Goal: Task Accomplishment & Management: Manage account settings

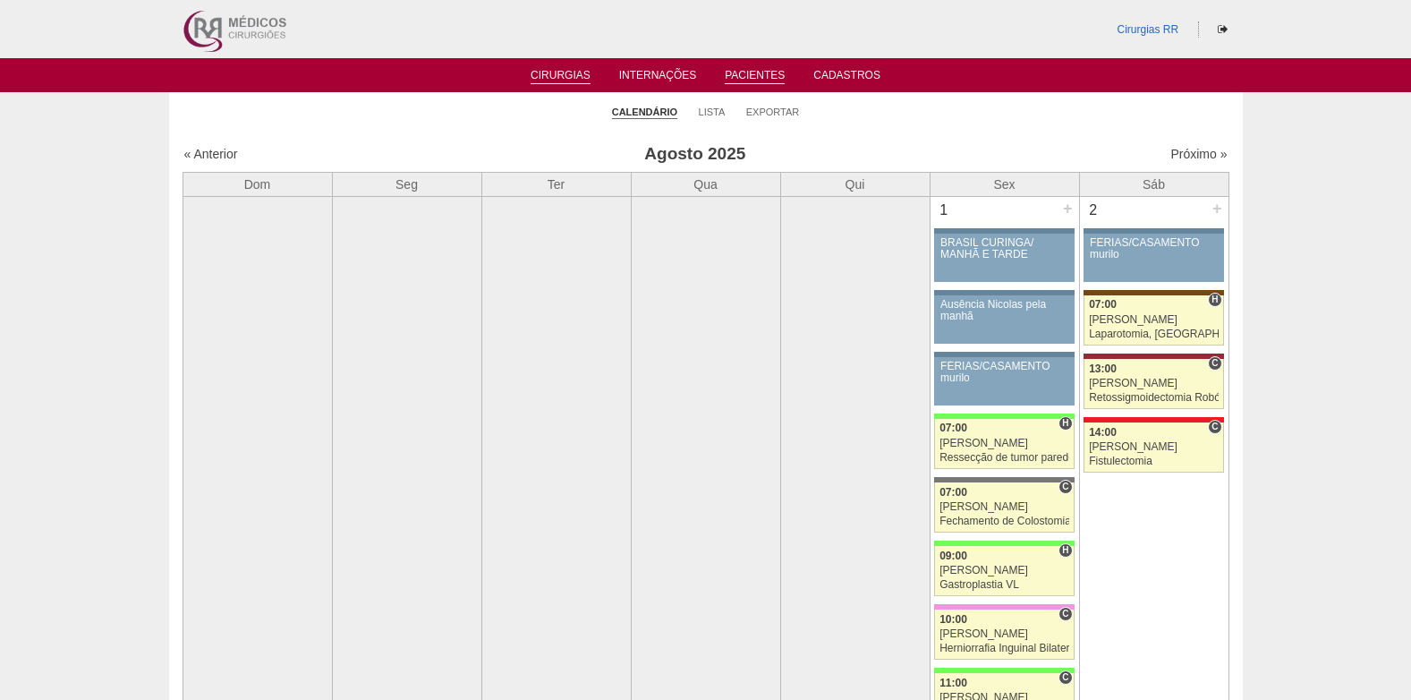
click at [731, 71] on link "Pacientes" at bounding box center [755, 76] width 60 height 15
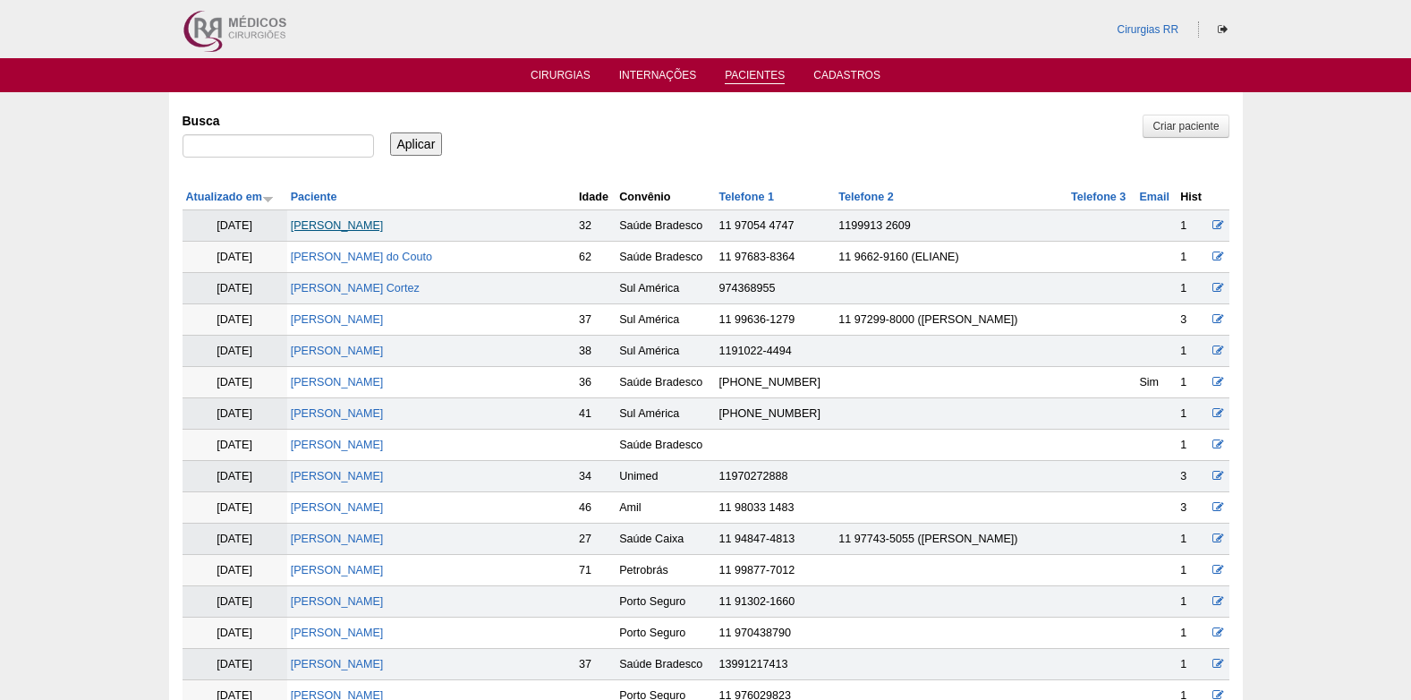
click at [315, 220] on link "Aline Galvao Perez" at bounding box center [337, 225] width 93 height 13
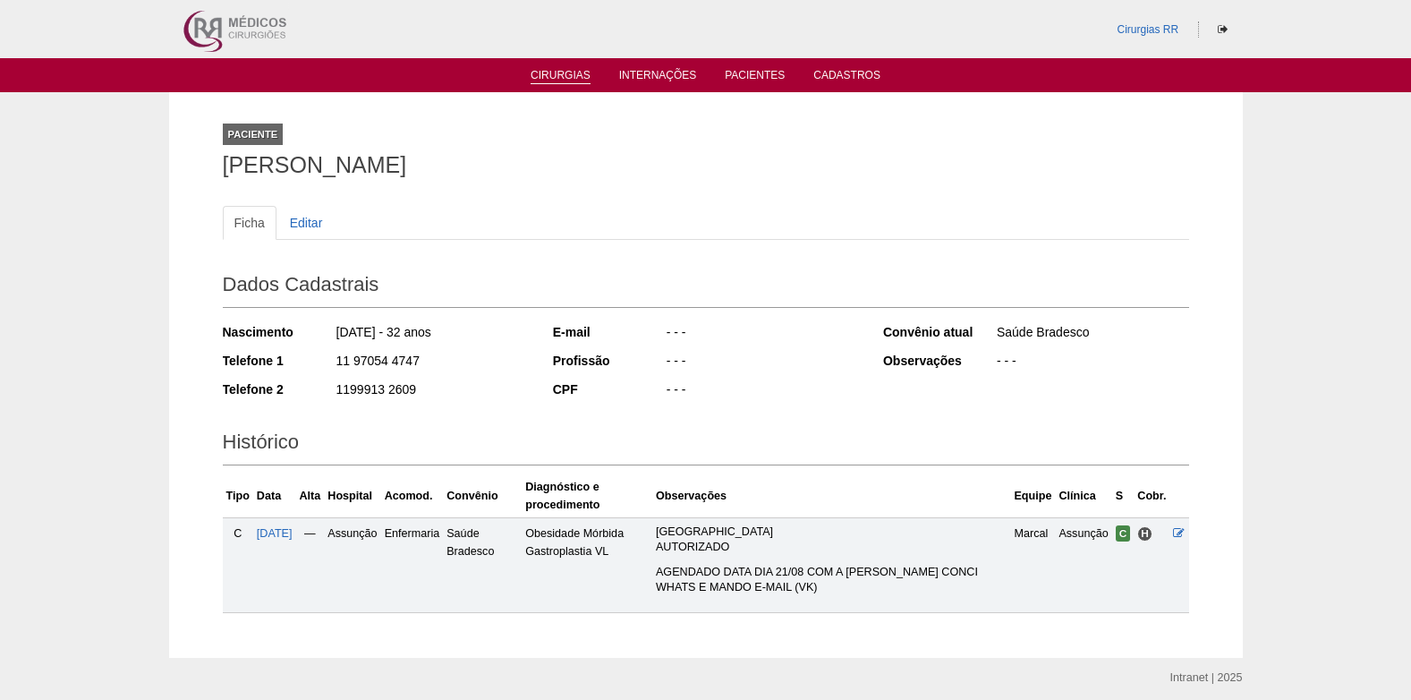
click at [568, 77] on link "Cirurgias" at bounding box center [561, 76] width 60 height 15
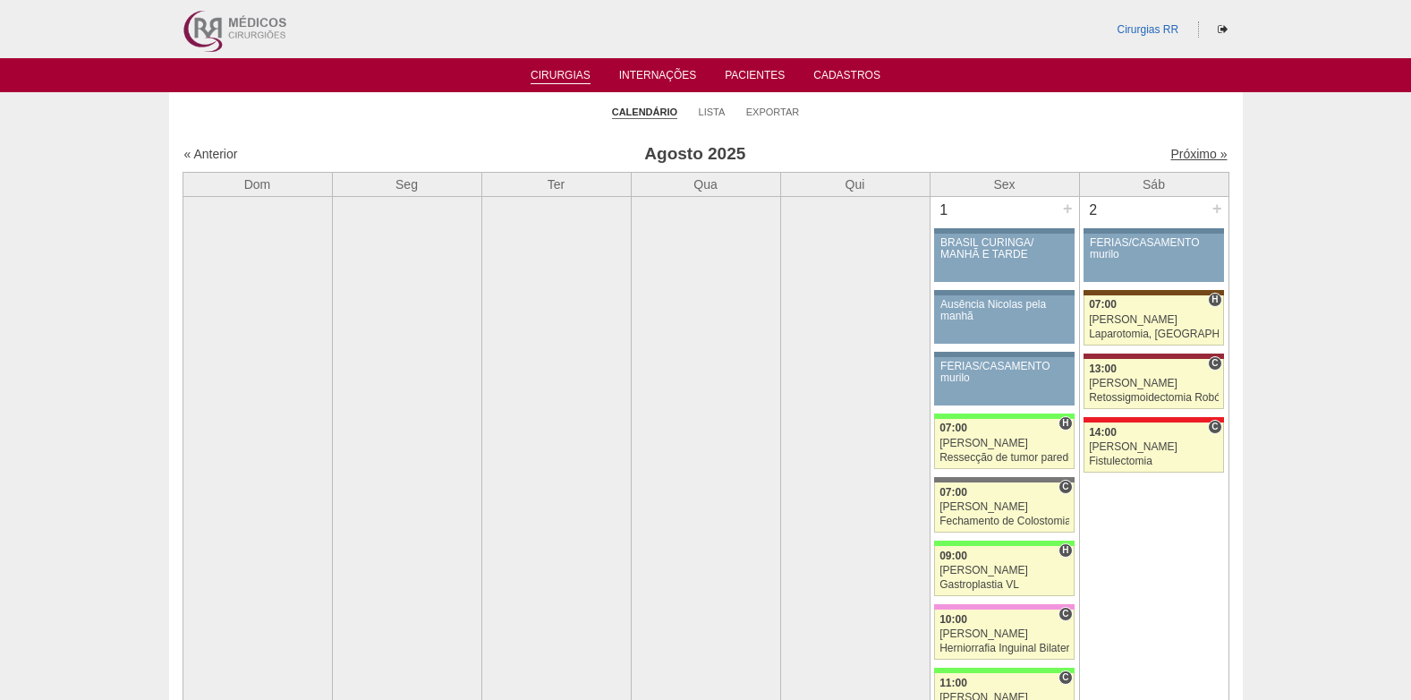
click at [1193, 154] on link "Próximo »" at bounding box center [1198, 154] width 56 height 14
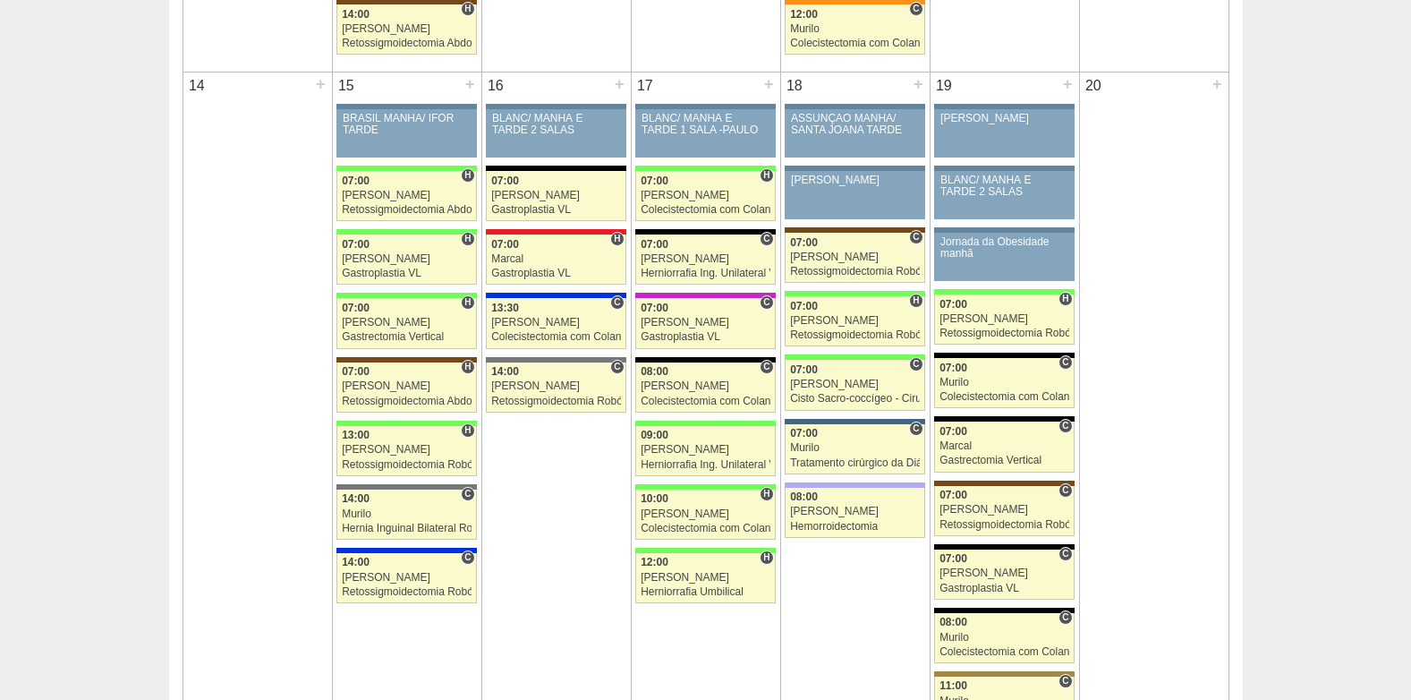
scroll to position [1521, 0]
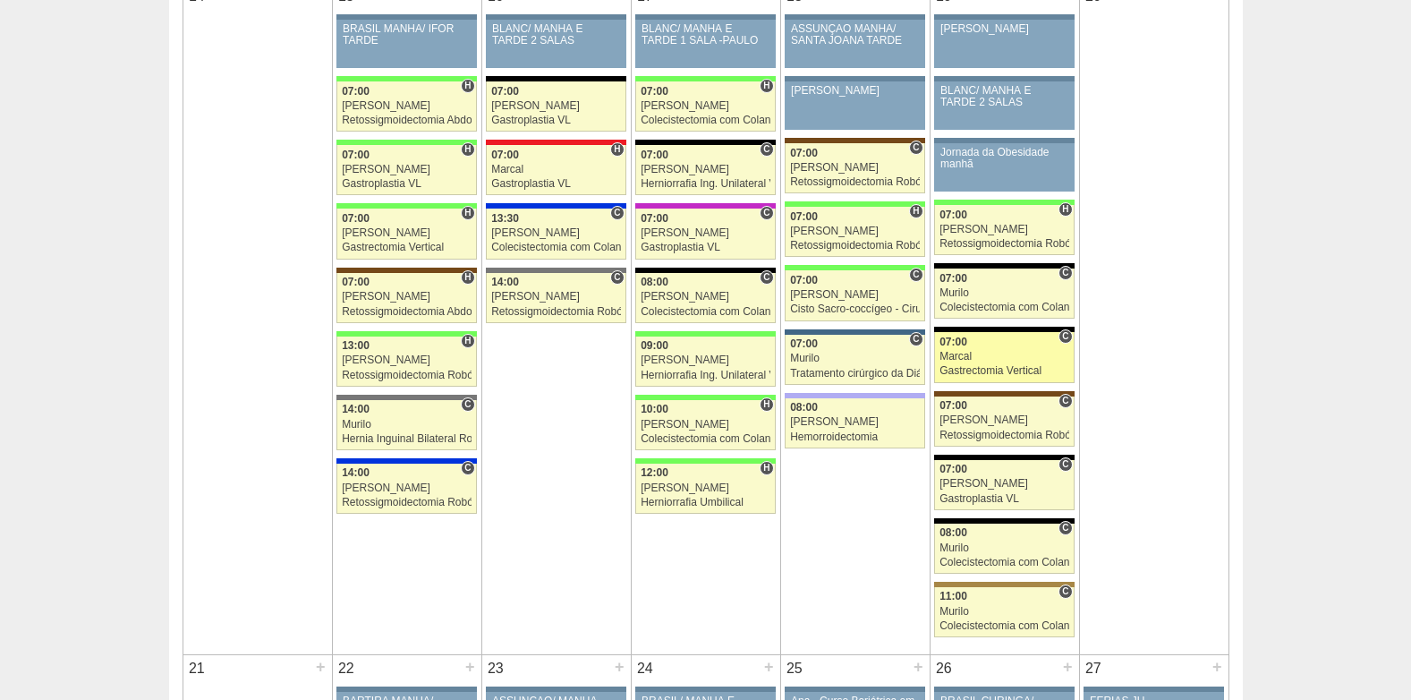
click at [988, 342] on div "07:00" at bounding box center [1004, 342] width 130 height 12
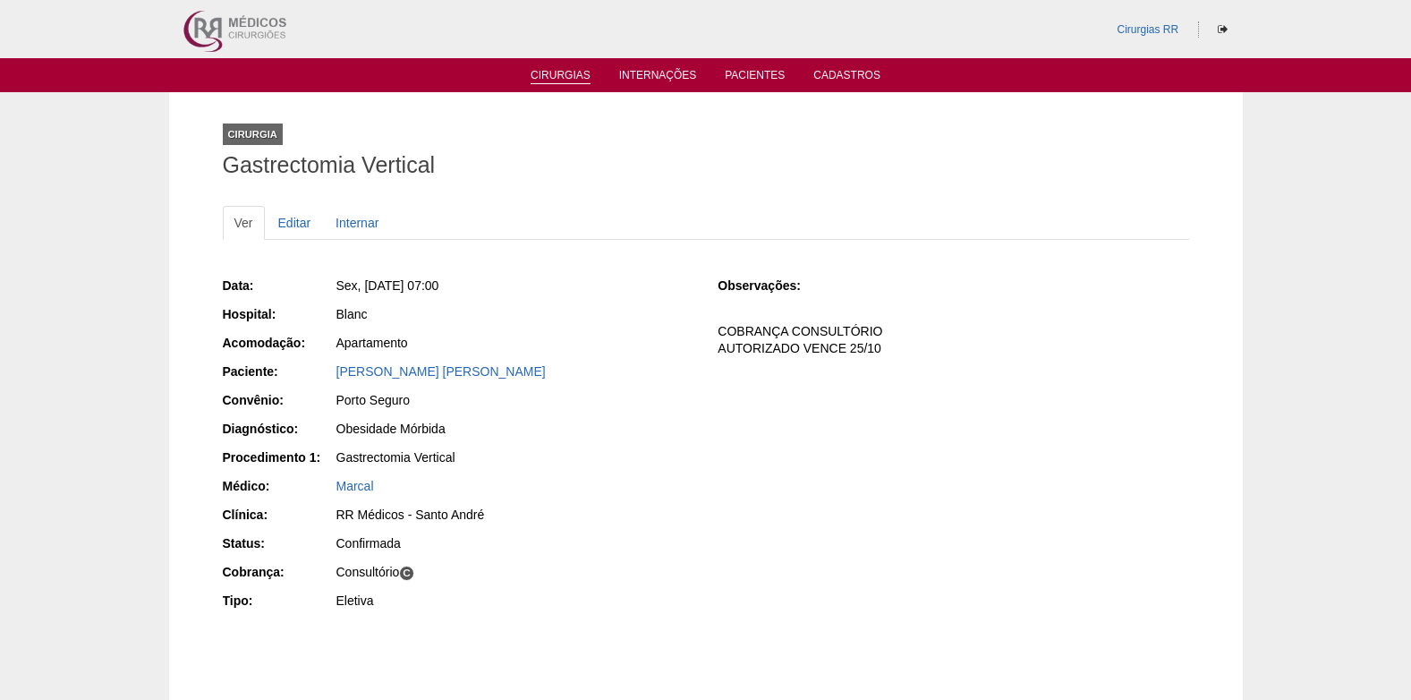
click at [546, 74] on link "Cirurgias" at bounding box center [561, 76] width 60 height 15
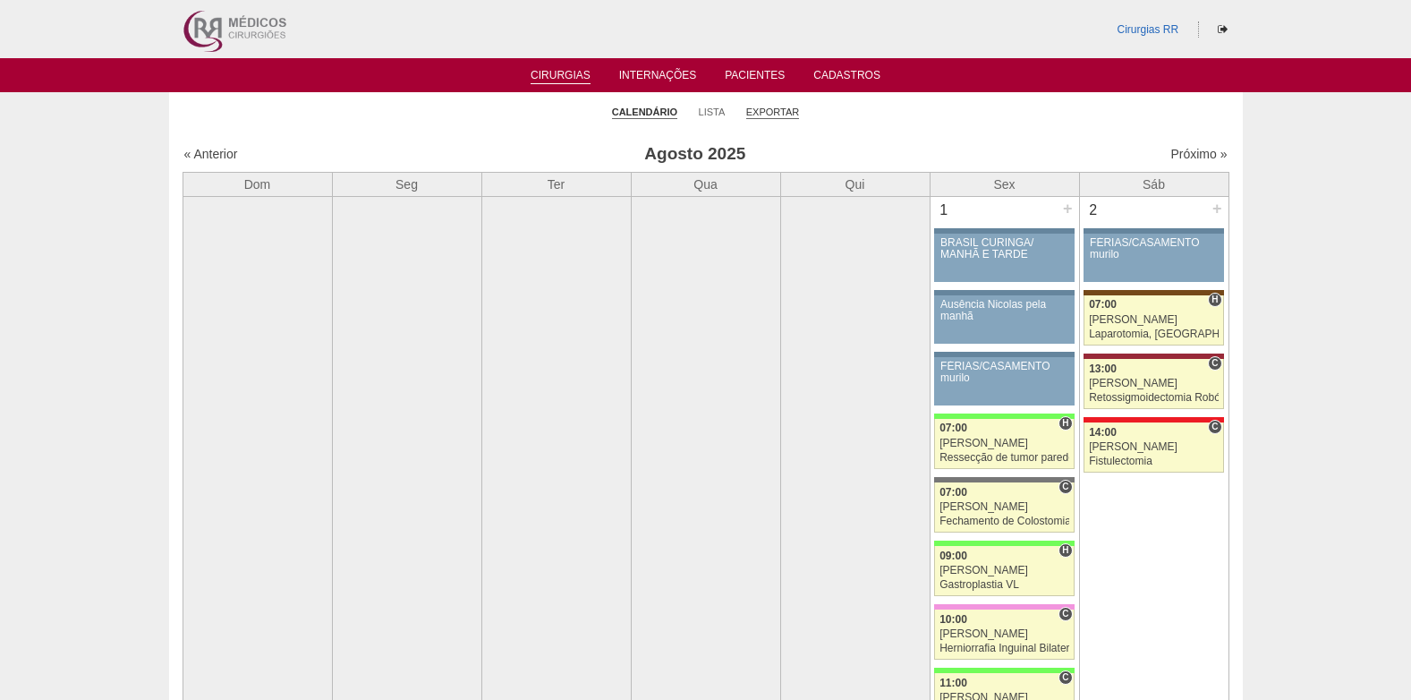
click at [766, 107] on link "Exportar" at bounding box center [773, 112] width 54 height 13
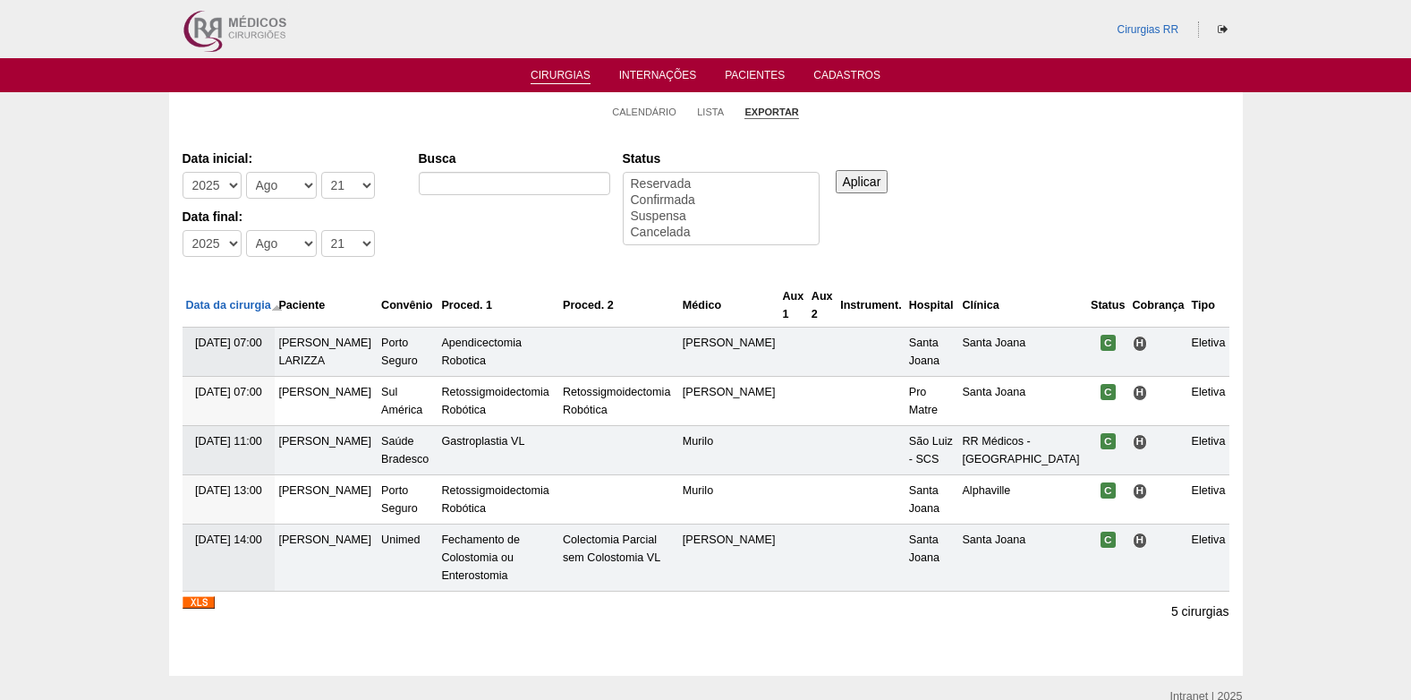
select select
click at [351, 179] on select "-Dia 1 2 3 4 5 6 7 8 9 10 11 12 13 14 15 16 17 18 19 20 21 22 23 24 25 26 27 28…" at bounding box center [348, 185] width 54 height 27
select select "24"
click at [321, 172] on select "-Dia 1 2 3 4 5 6 7 8 9 10 11 12 13 14 15 16 17 18 19 20 21 22 23 24 25 26 27 28…" at bounding box center [348, 185] width 54 height 27
click at [359, 242] on select "-Dia 1 2 3 4 5 6 7 8 9 10 11 12 13 14 15 16 17 18 19 20 21 22 23 24 25 26 27 28…" at bounding box center [348, 243] width 54 height 27
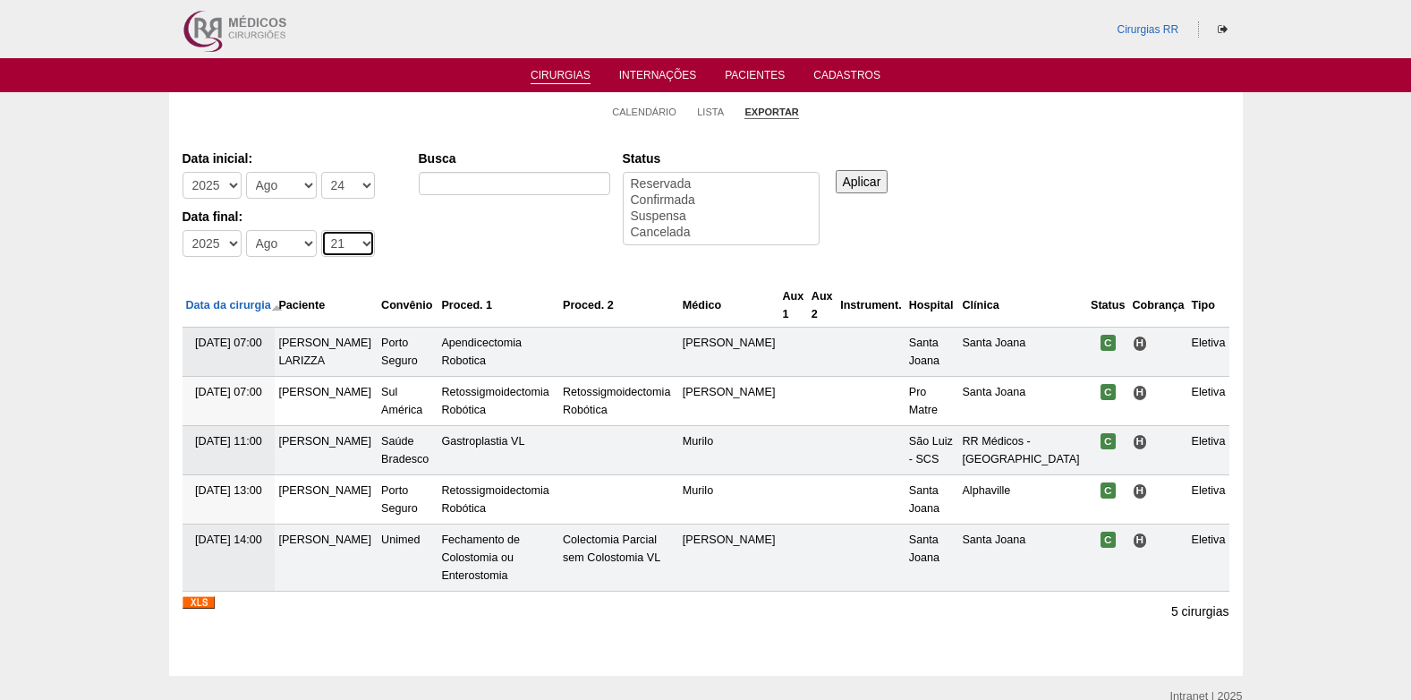
select select "29"
click at [321, 230] on select "-Dia 1 2 3 4 5 6 7 8 9 10 11 12 13 14 15 16 17 18 19 20 21 22 23 24 25 26 27 28…" at bounding box center [348, 243] width 54 height 27
click at [485, 192] on input "Busca" at bounding box center [514, 183] width 191 height 23
type input "BRASIL"
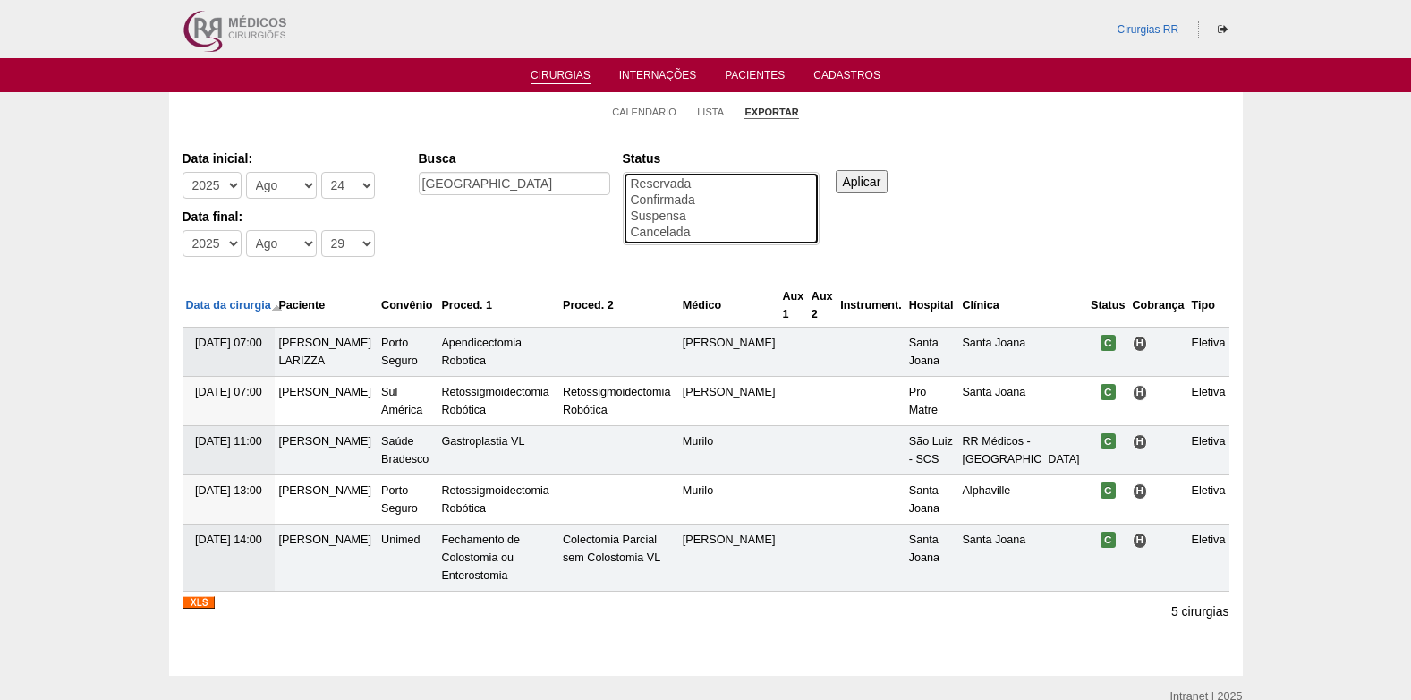
select select "conf"
click at [684, 198] on option "Confirmada" at bounding box center [721, 200] width 184 height 16
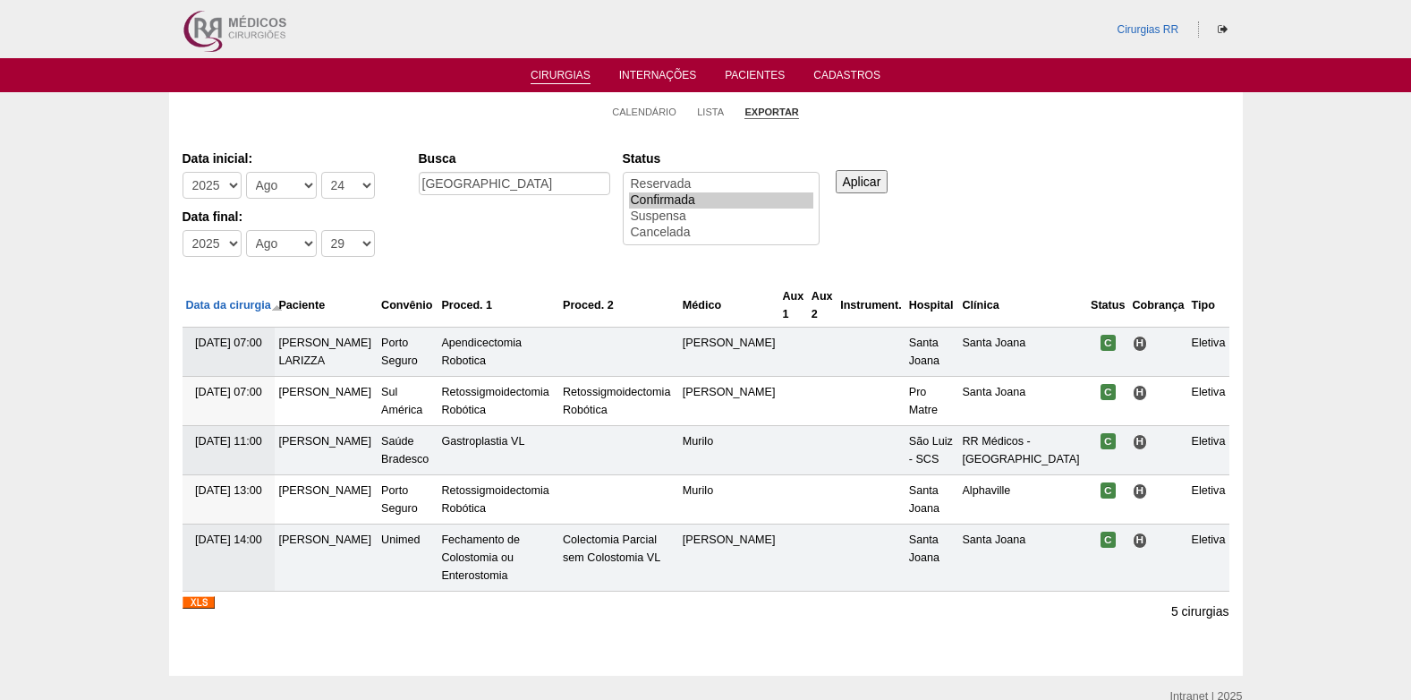
click at [860, 185] on input "Aplicar" at bounding box center [862, 181] width 53 height 23
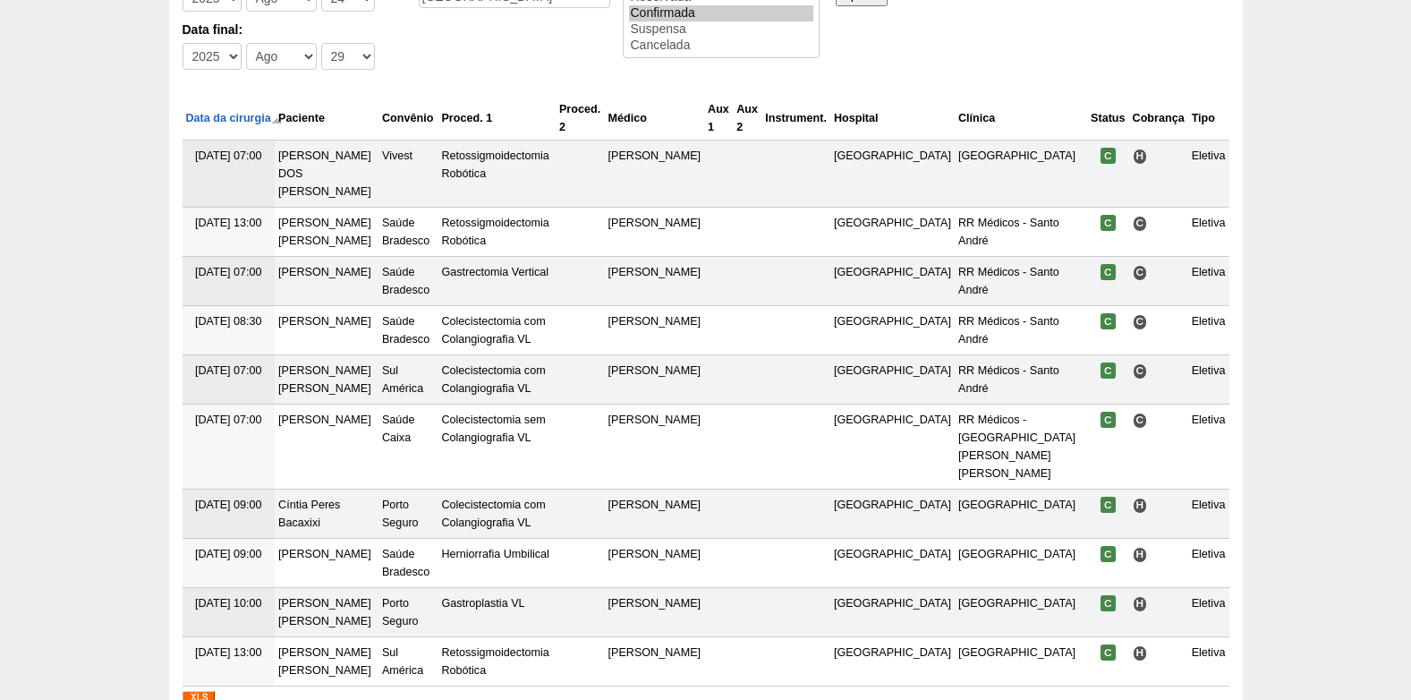
scroll to position [312, 0]
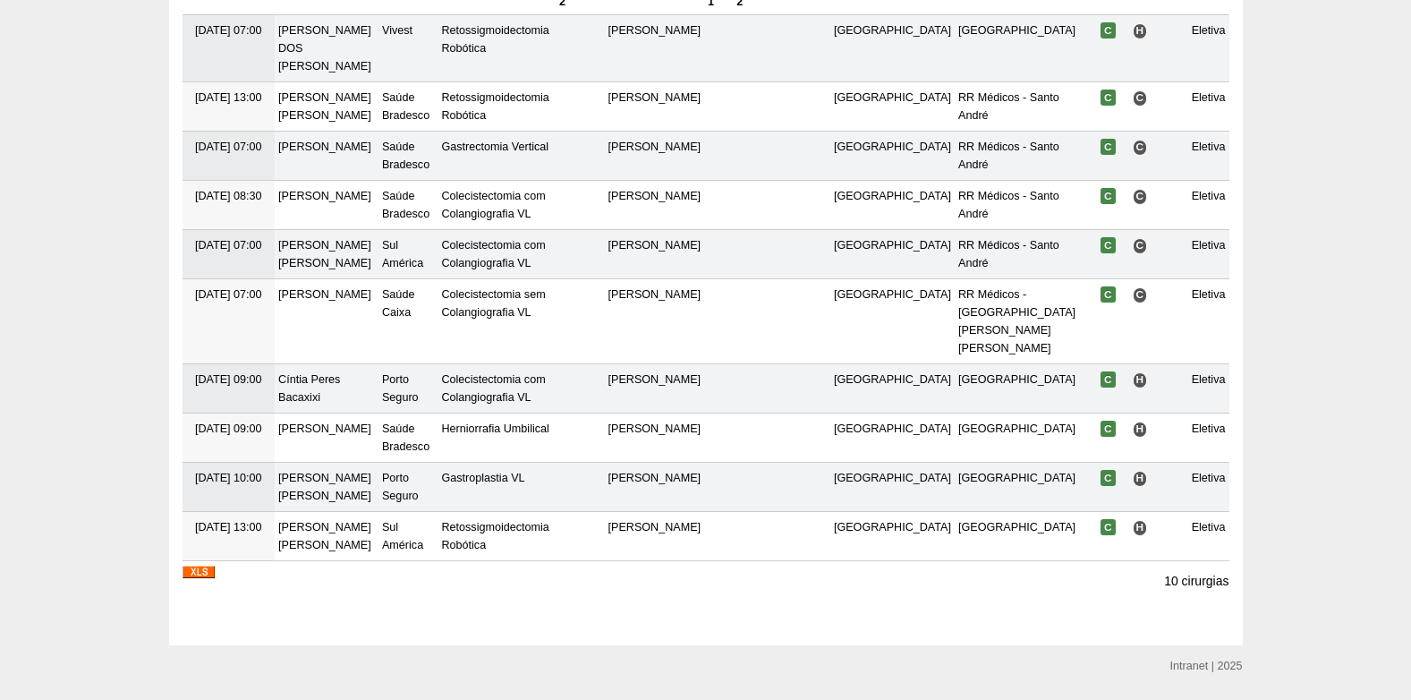
click at [193, 565] on img at bounding box center [199, 571] width 32 height 13
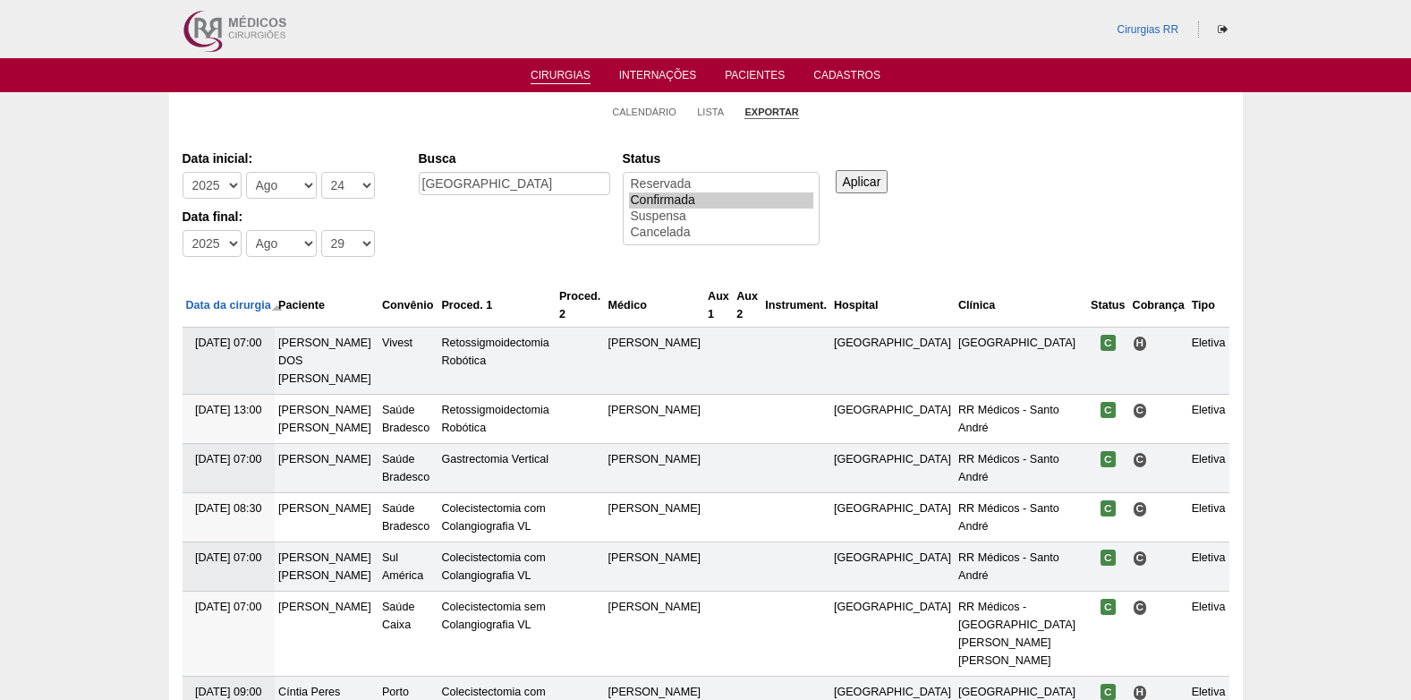
click at [579, 75] on link "Cirurgias" at bounding box center [561, 76] width 60 height 15
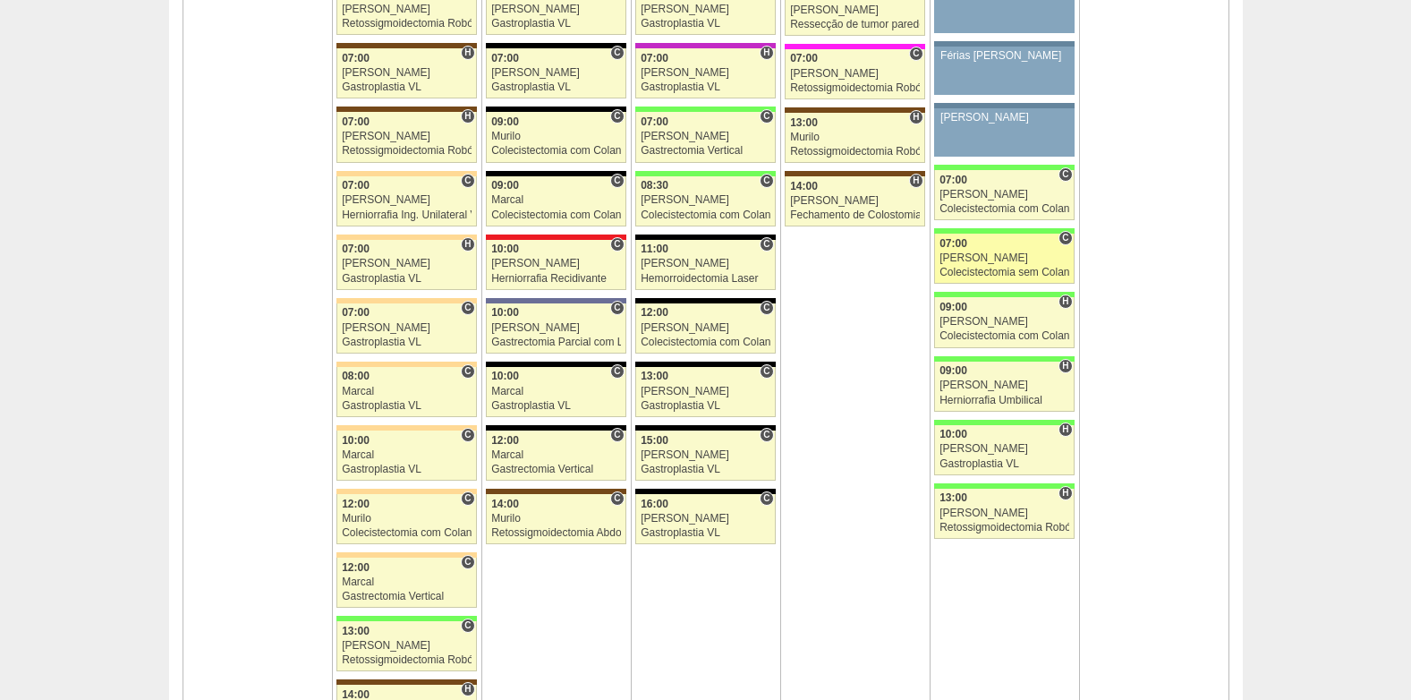
scroll to position [4116, 0]
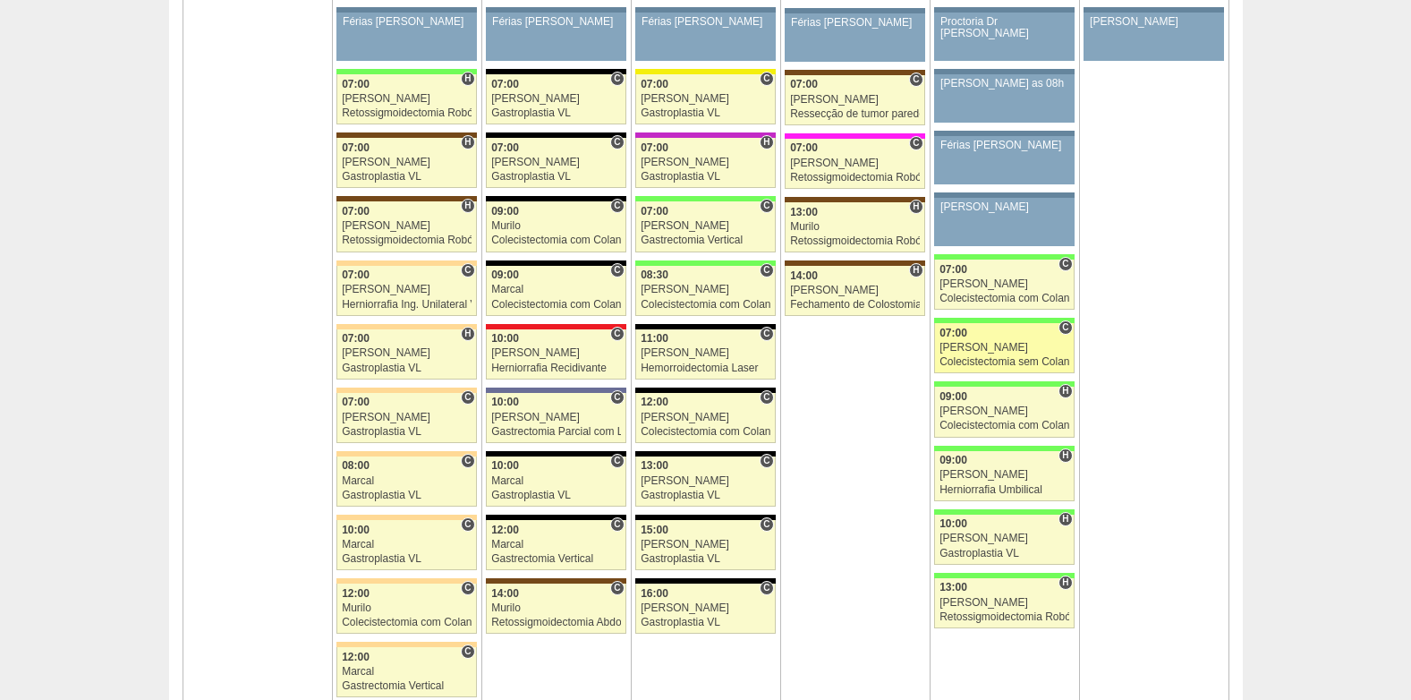
click at [973, 359] on div "Colecistectomia sem Colangiografia VL" at bounding box center [1004, 362] width 130 height 12
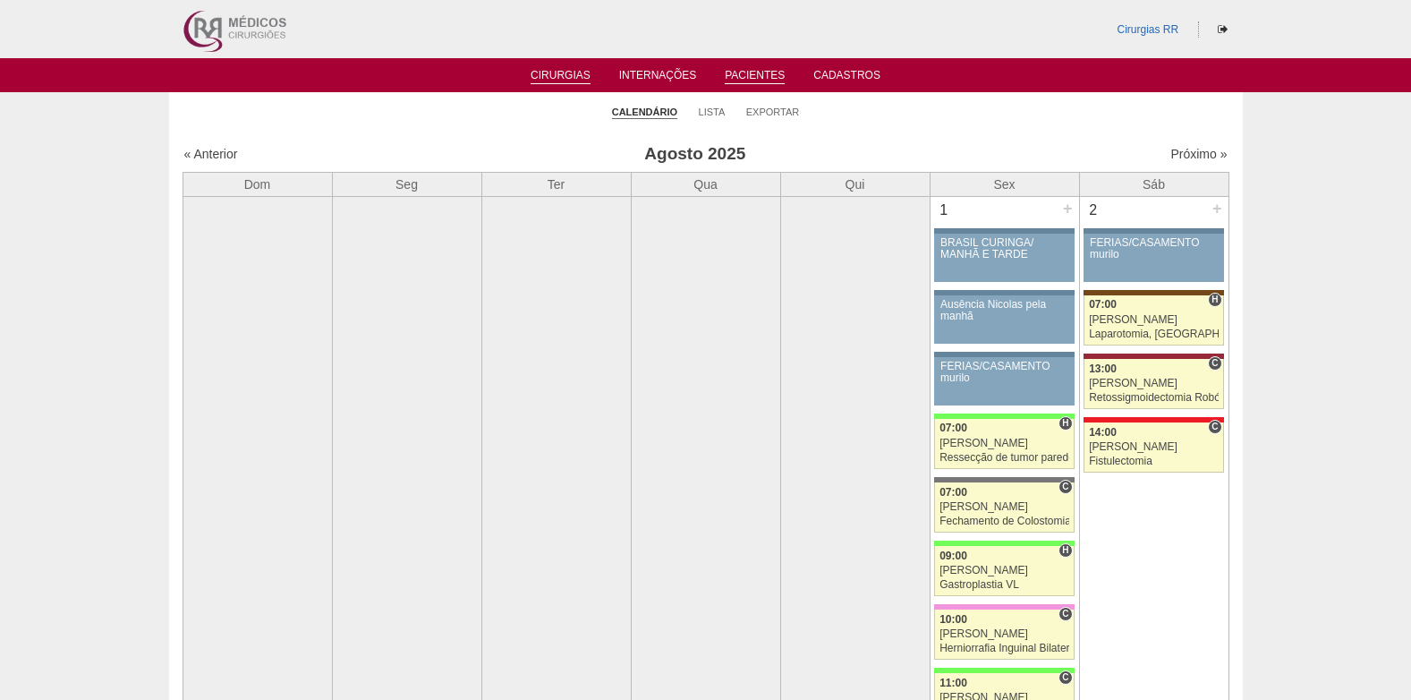
click at [762, 72] on link "Pacientes" at bounding box center [755, 76] width 60 height 15
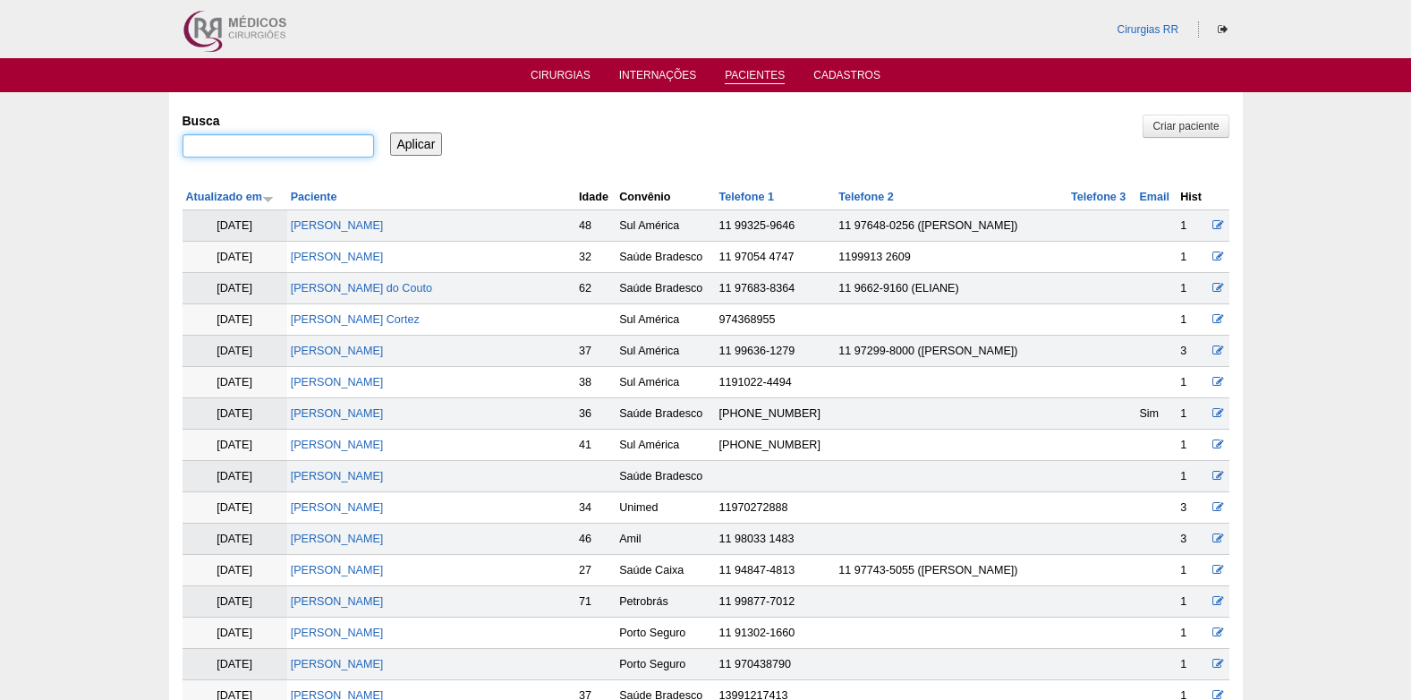
click at [276, 155] on input "Busca" at bounding box center [278, 145] width 191 height 23
type input "carlos"
click at [423, 145] on input "Aplicar" at bounding box center [416, 143] width 53 height 23
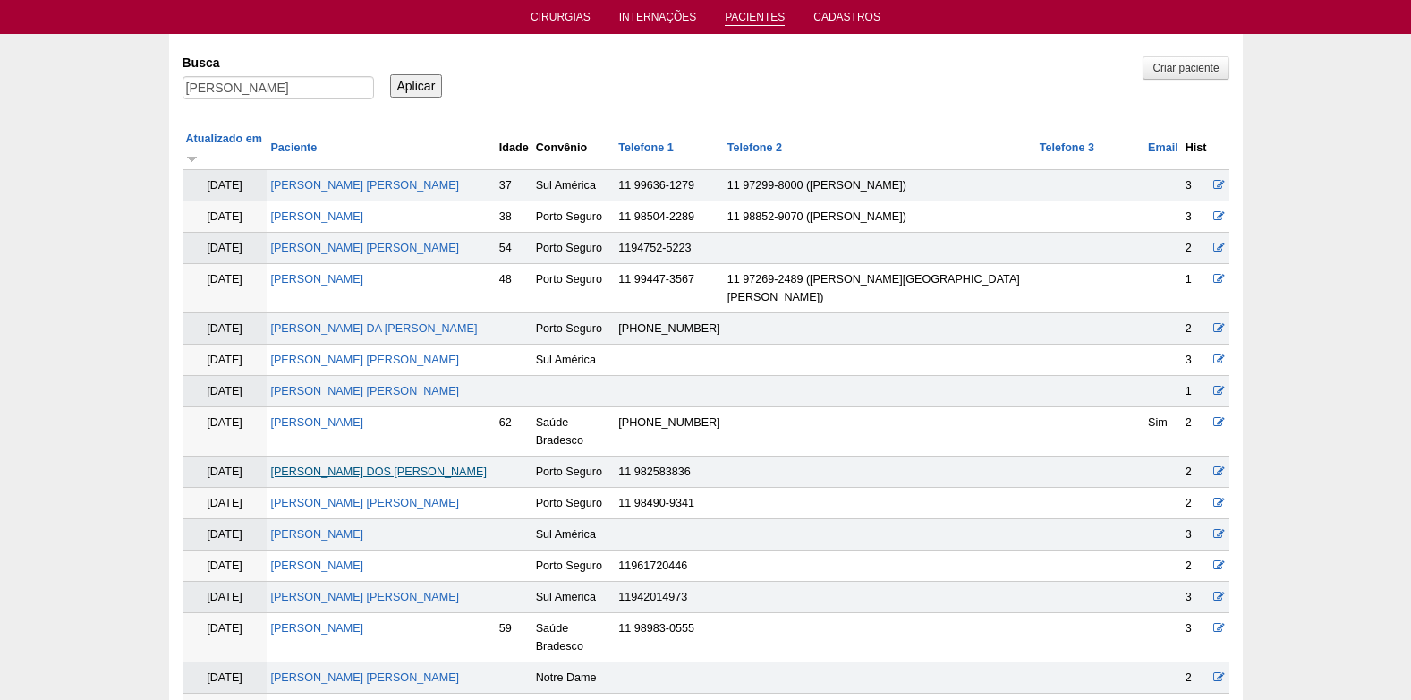
scroll to position [89, 0]
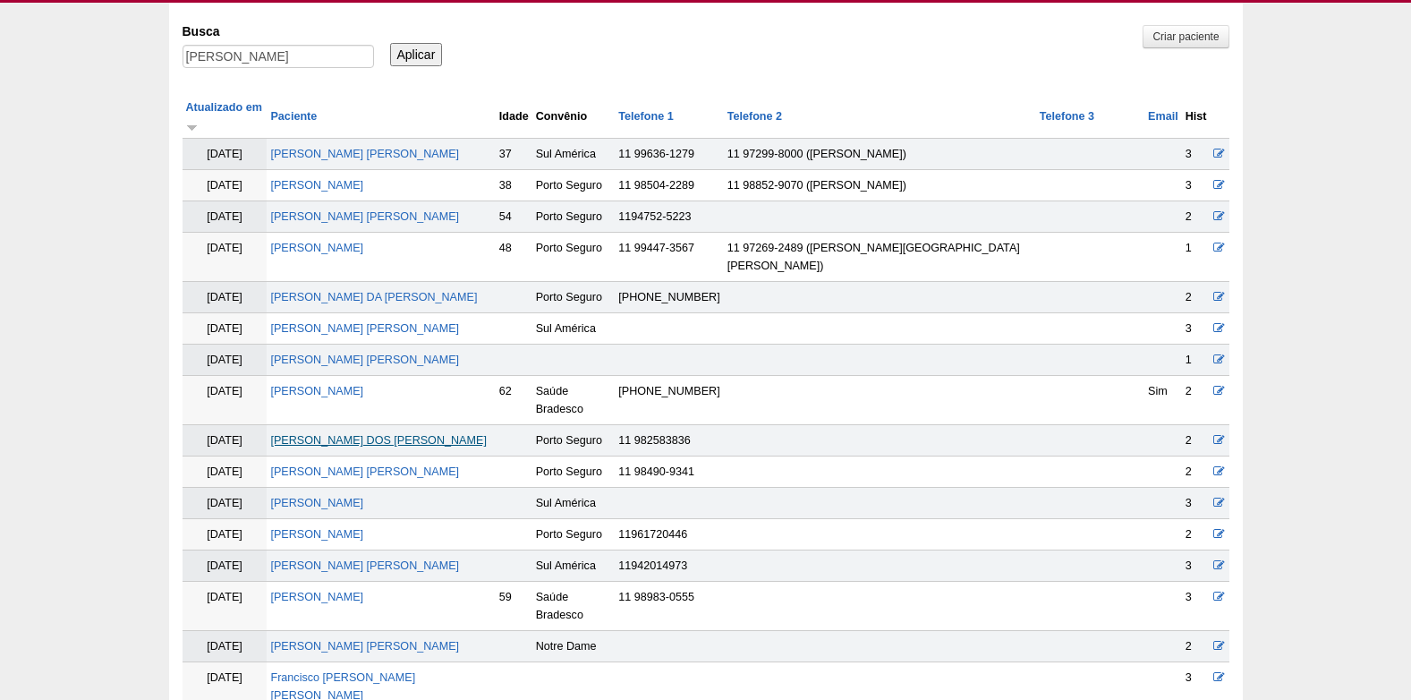
click at [345, 434] on link "[PERSON_NAME] DOS [PERSON_NAME]" at bounding box center [378, 440] width 216 height 13
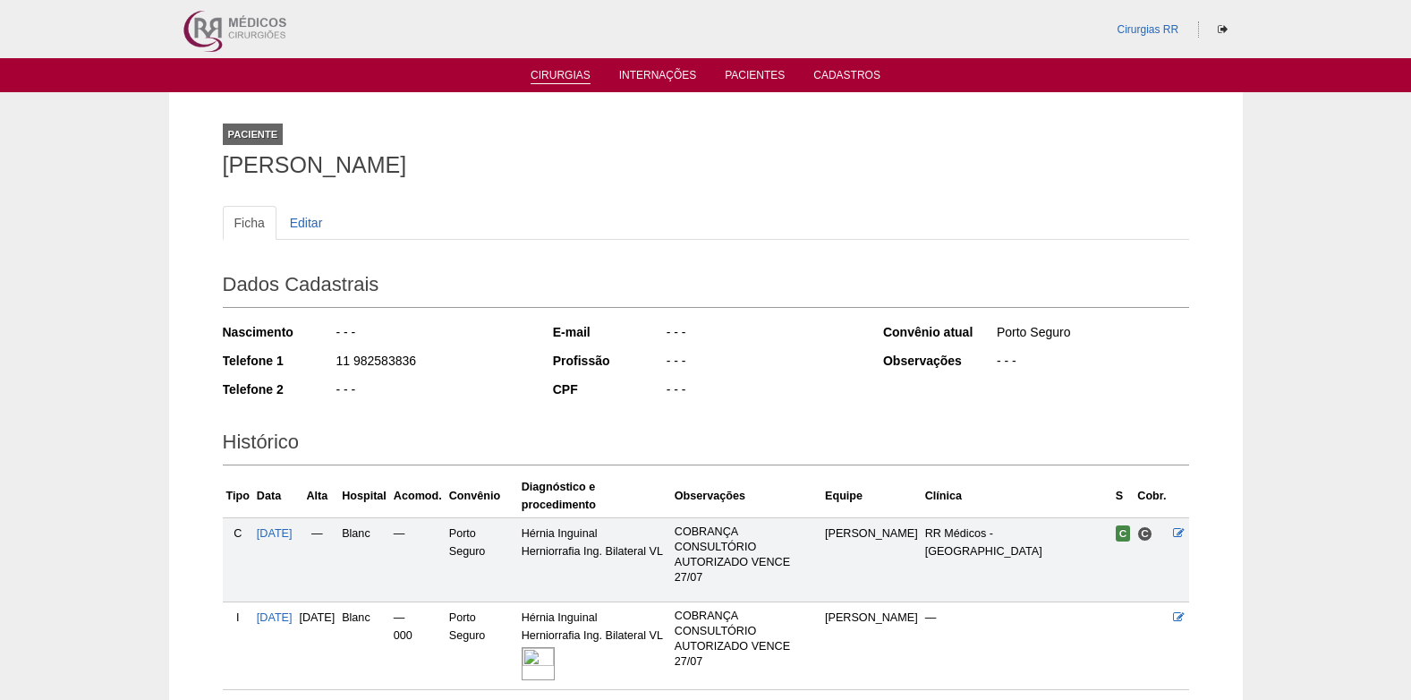
click at [561, 76] on link "Cirurgias" at bounding box center [561, 76] width 60 height 15
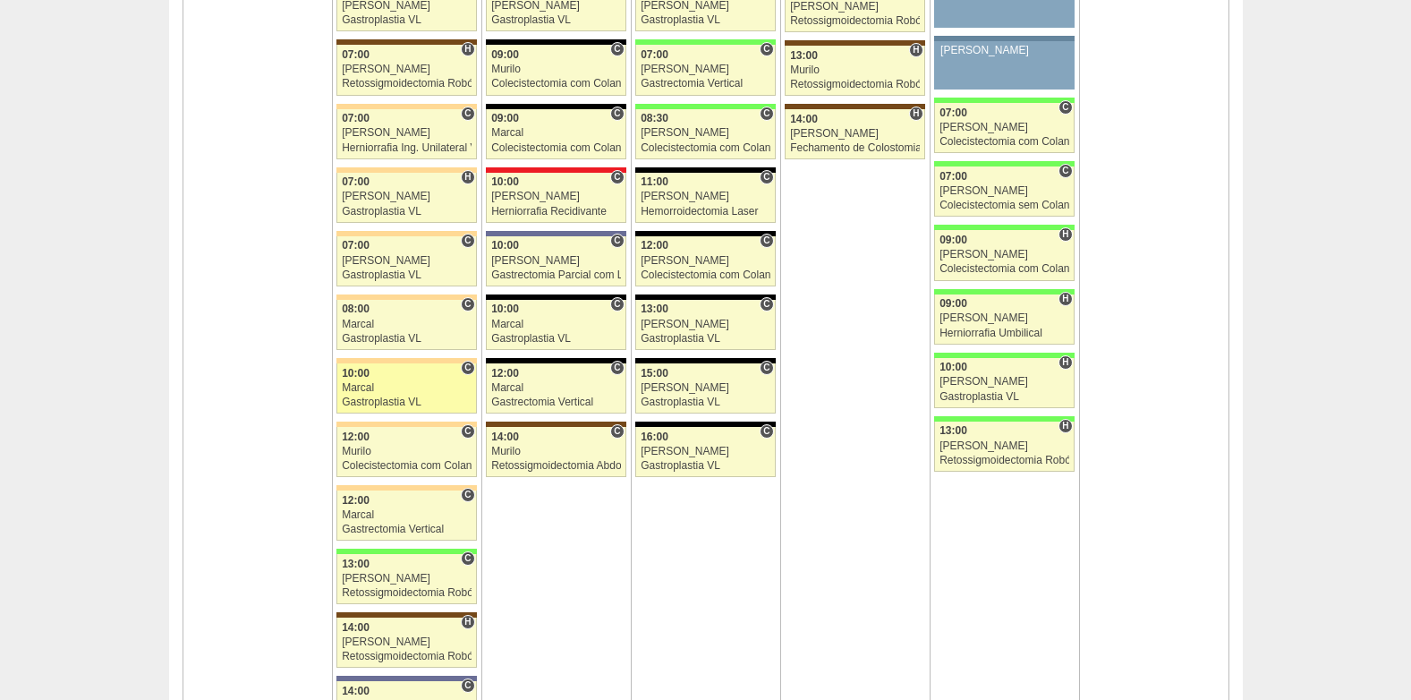
scroll to position [4295, 0]
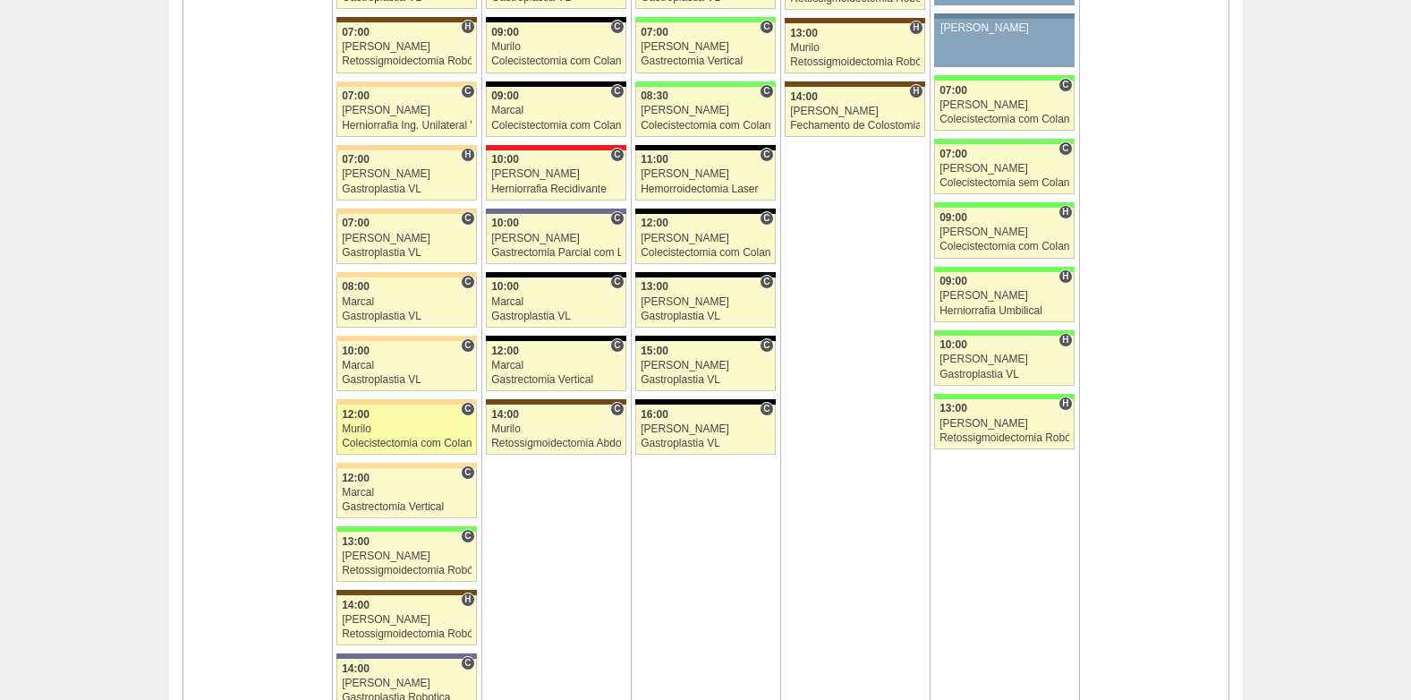
click at [372, 430] on div "Murilo" at bounding box center [407, 429] width 130 height 12
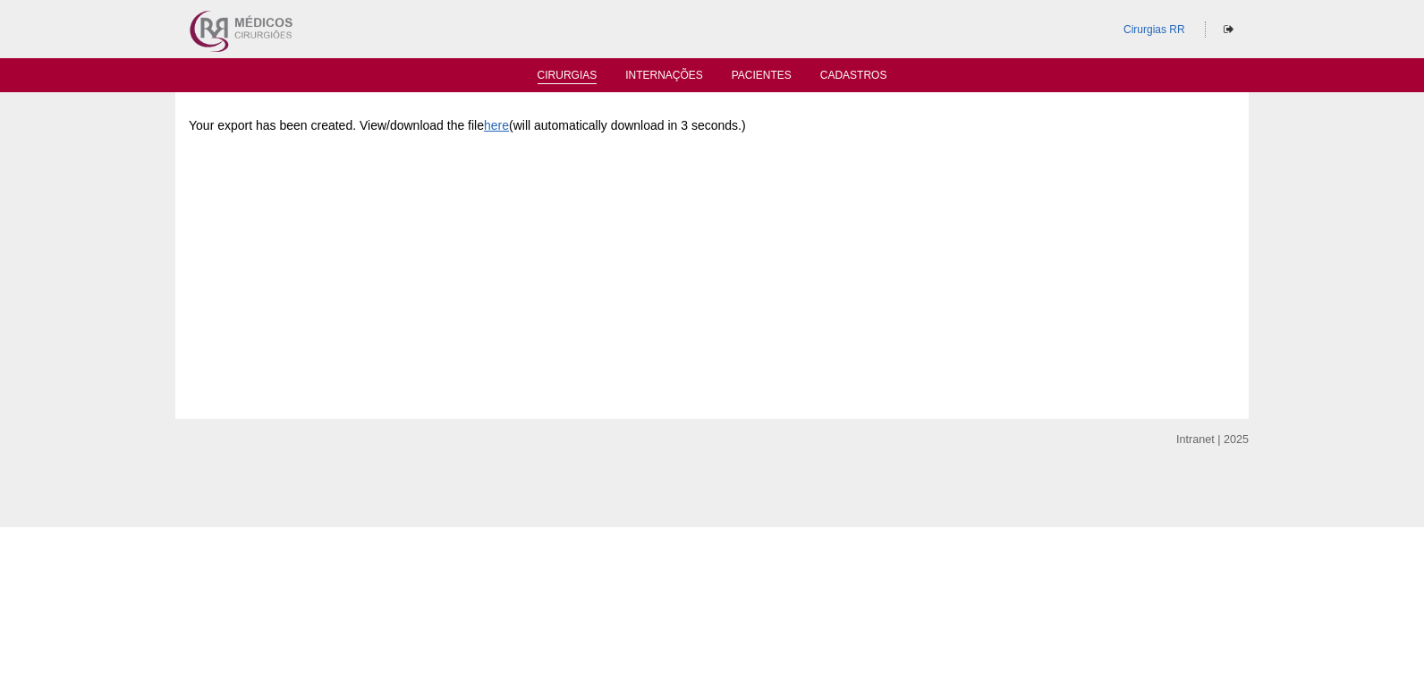
click at [591, 73] on link "Cirurgias" at bounding box center [568, 76] width 60 height 15
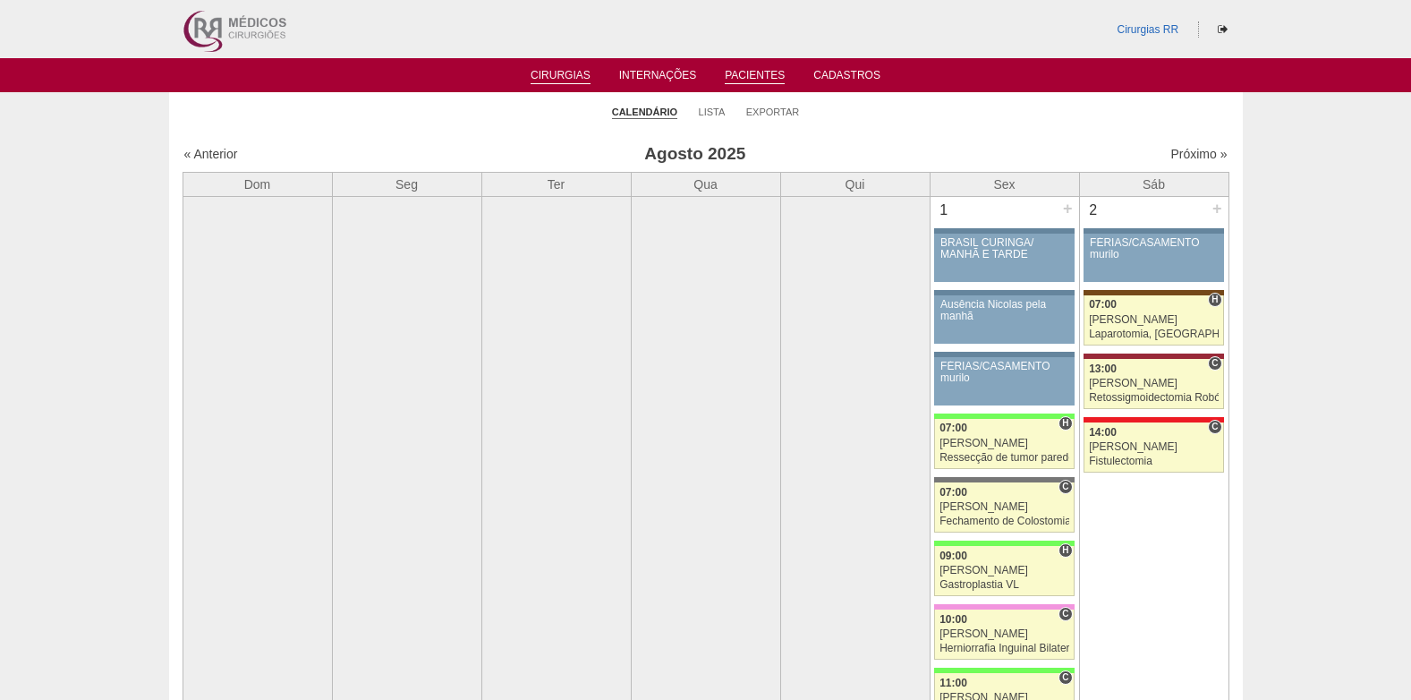
click at [762, 74] on link "Pacientes" at bounding box center [755, 76] width 60 height 15
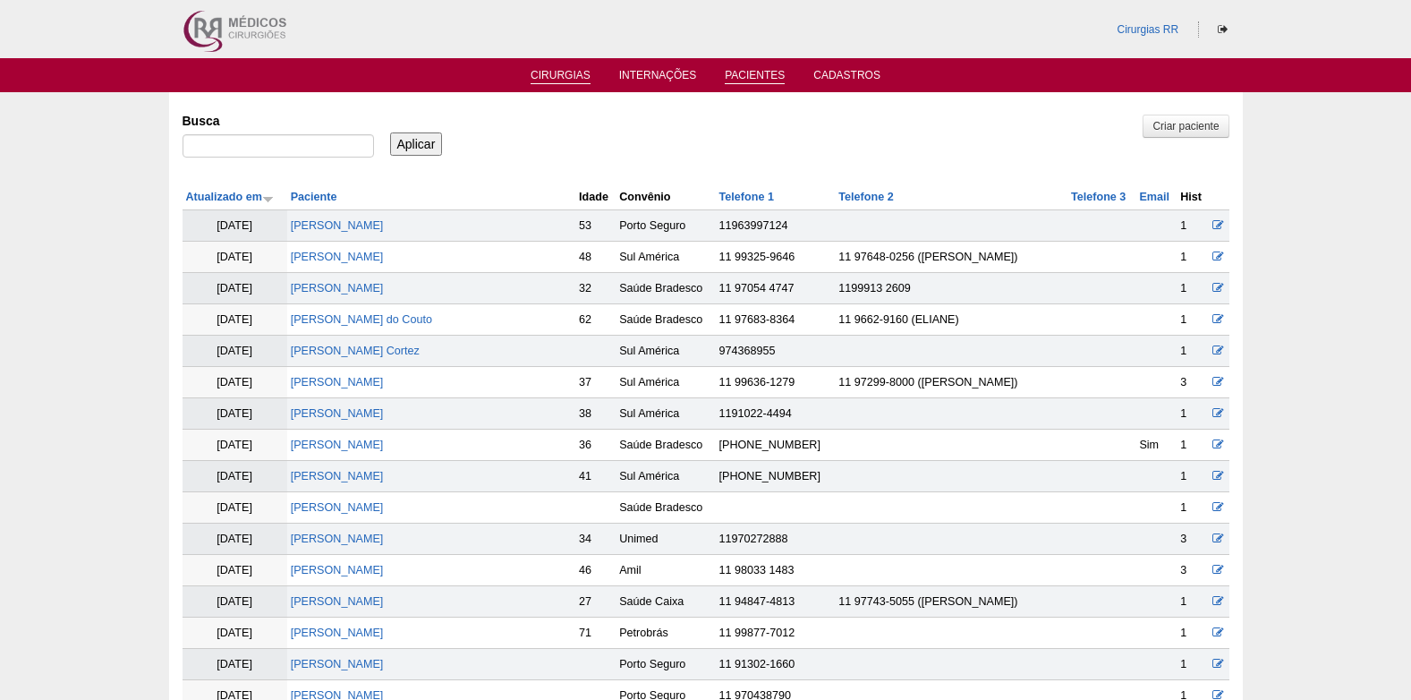
click at [555, 69] on link "Cirurgias" at bounding box center [561, 76] width 60 height 15
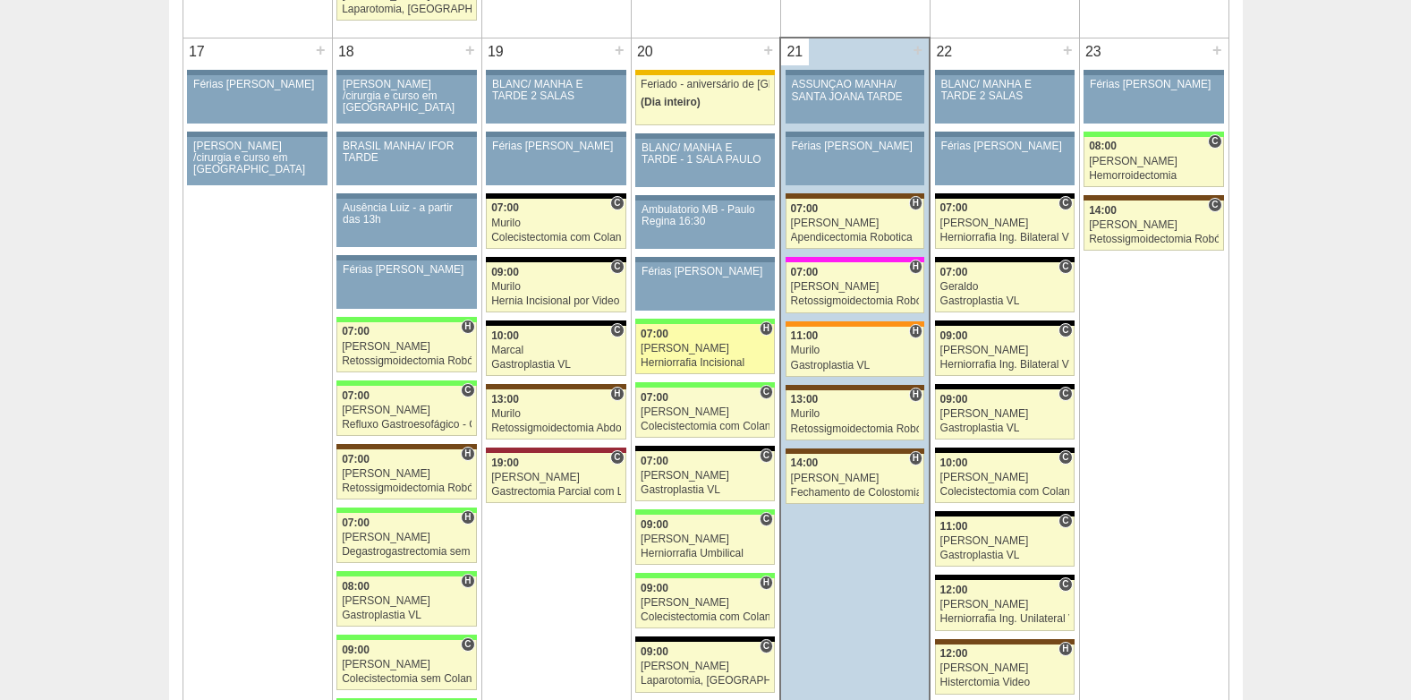
scroll to position [2952, 0]
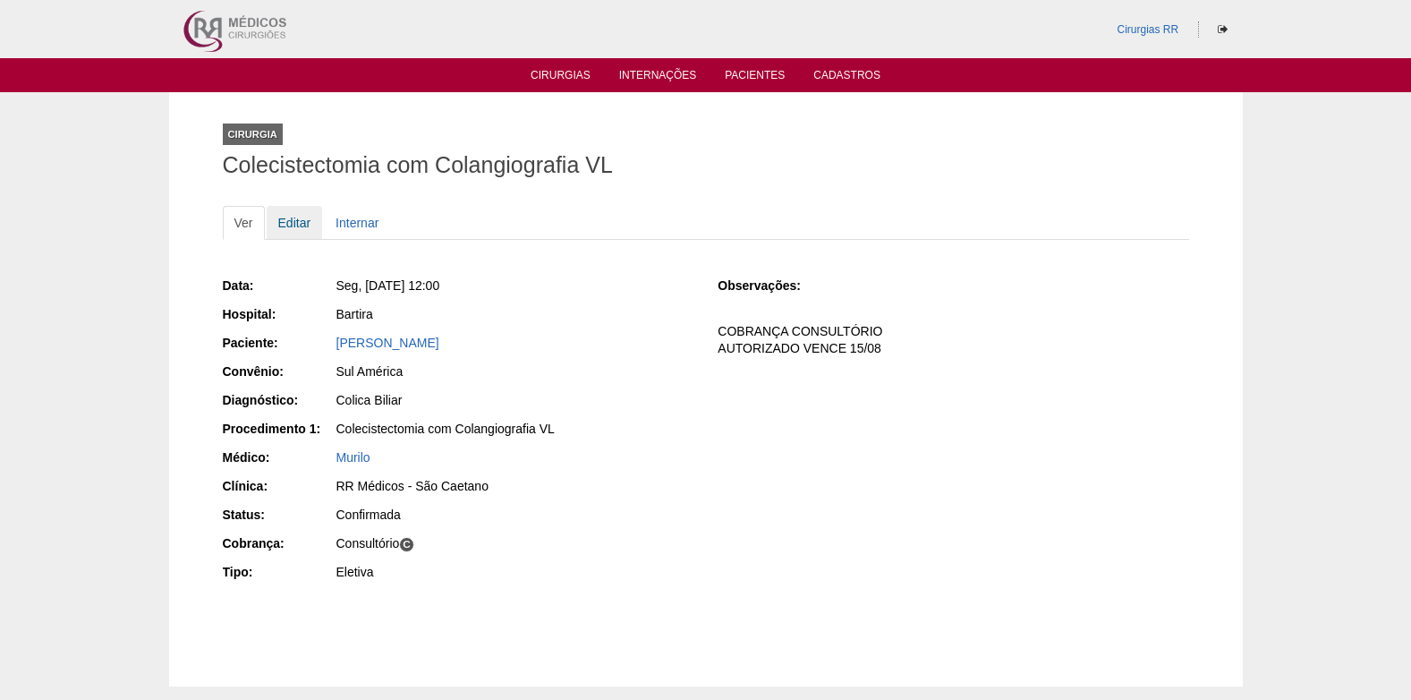
click at [300, 220] on link "Editar" at bounding box center [295, 223] width 56 height 34
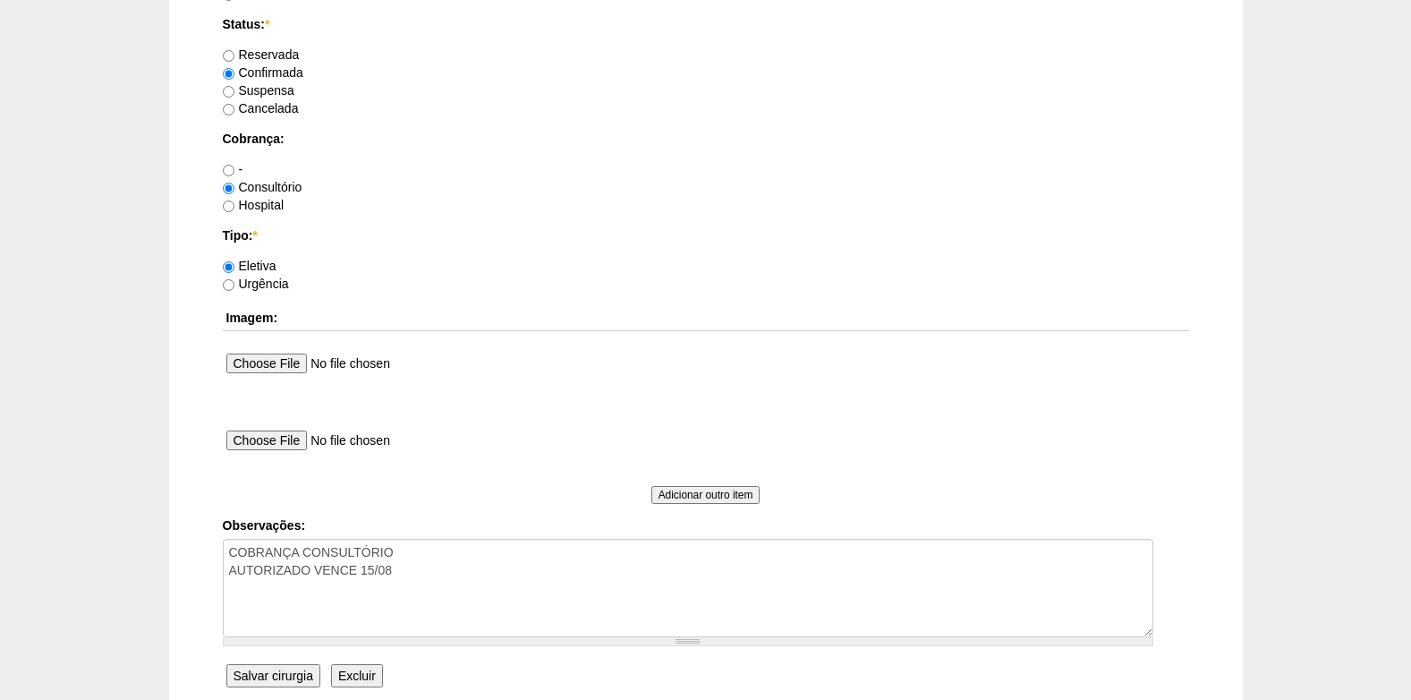
scroll to position [1521, 0]
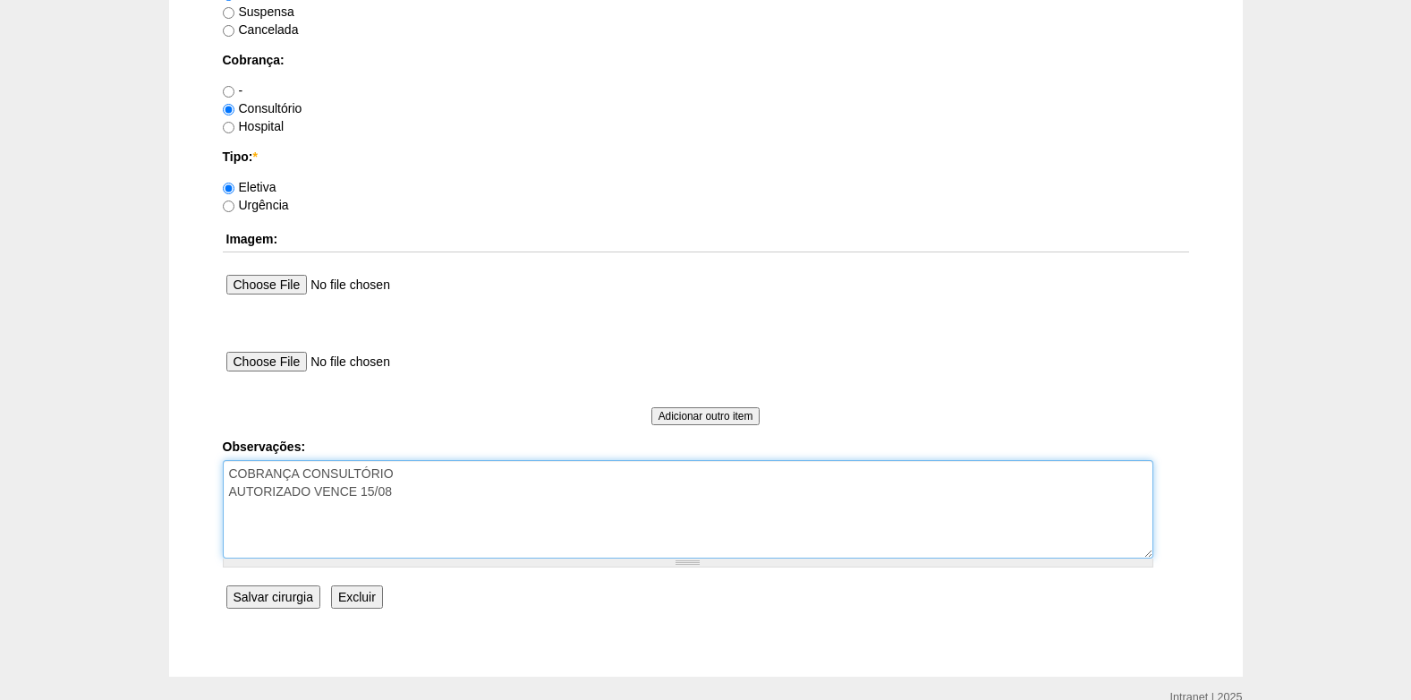
drag, startPoint x: 400, startPoint y: 496, endPoint x: 363, endPoint y: 496, distance: 36.7
click at [363, 496] on textarea "COBRANÇA CONSULTÓRIO AUTORIZADO VENCE 15/08" at bounding box center [688, 509] width 930 height 98
type textarea "COBRANÇA CONSULTÓRIO AUTORIZADO VENCE 20/09"
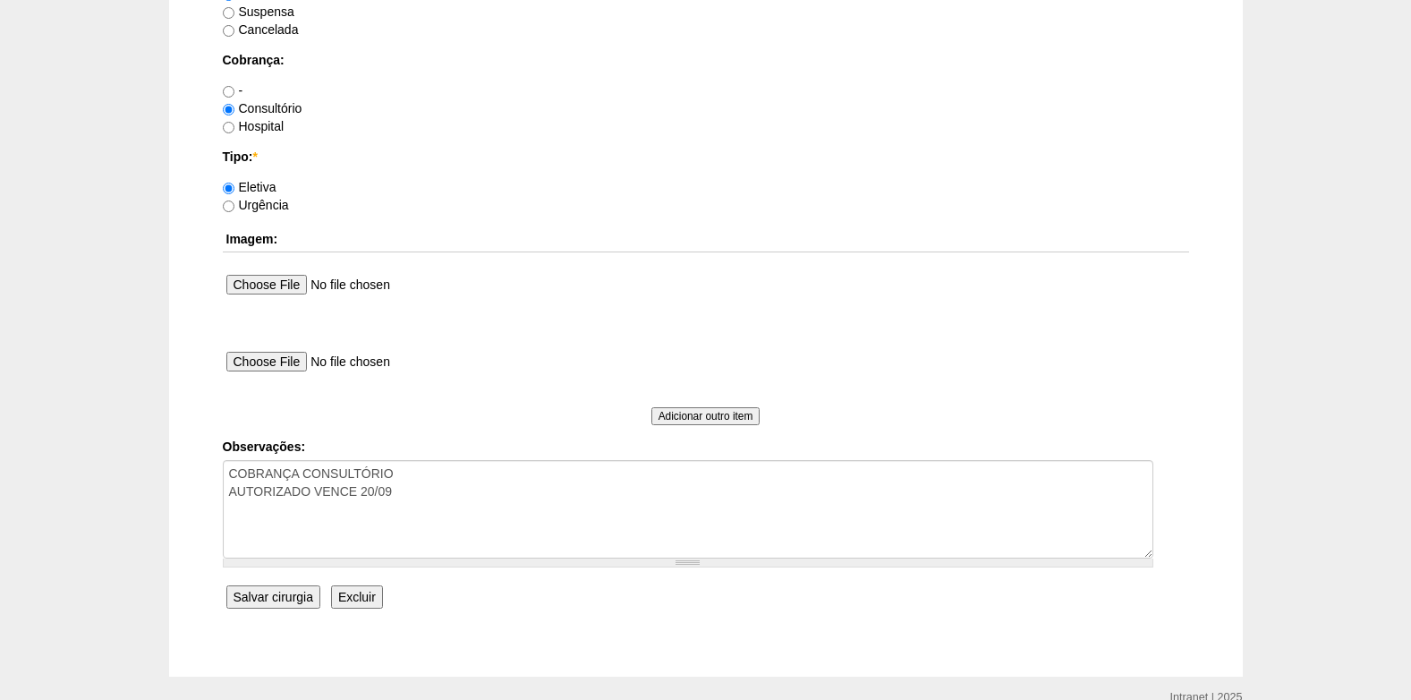
click at [276, 593] on input "Salvar cirurgia" at bounding box center [273, 596] width 94 height 23
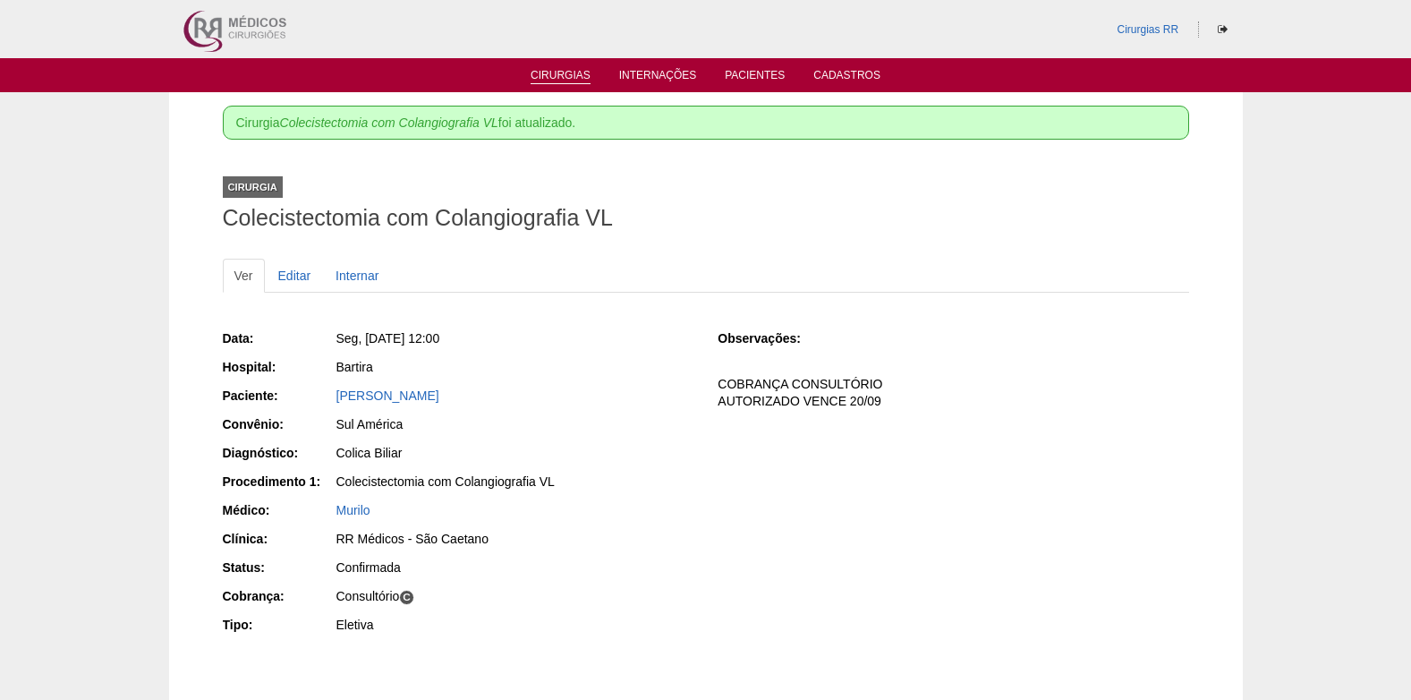
click at [551, 72] on link "Cirurgias" at bounding box center [561, 76] width 60 height 15
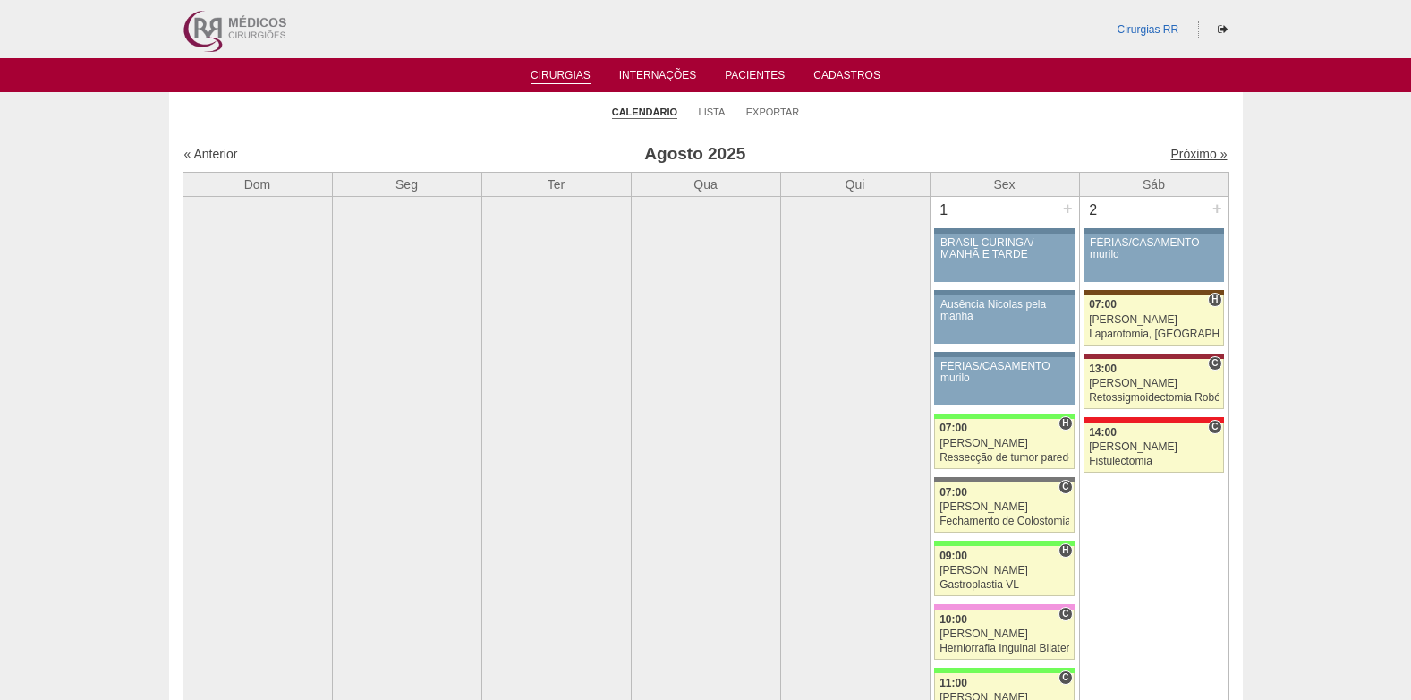
click at [1181, 150] on link "Próximo »" at bounding box center [1198, 154] width 56 height 14
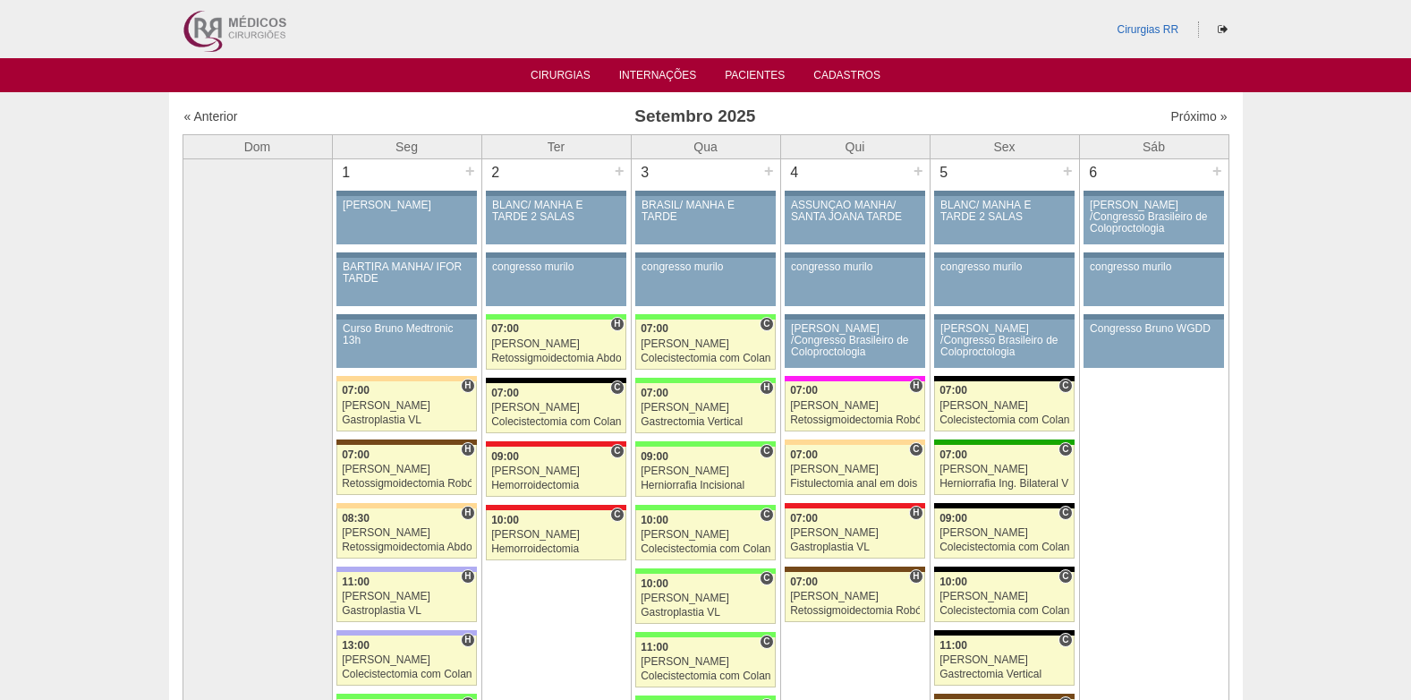
scroll to position [179, 0]
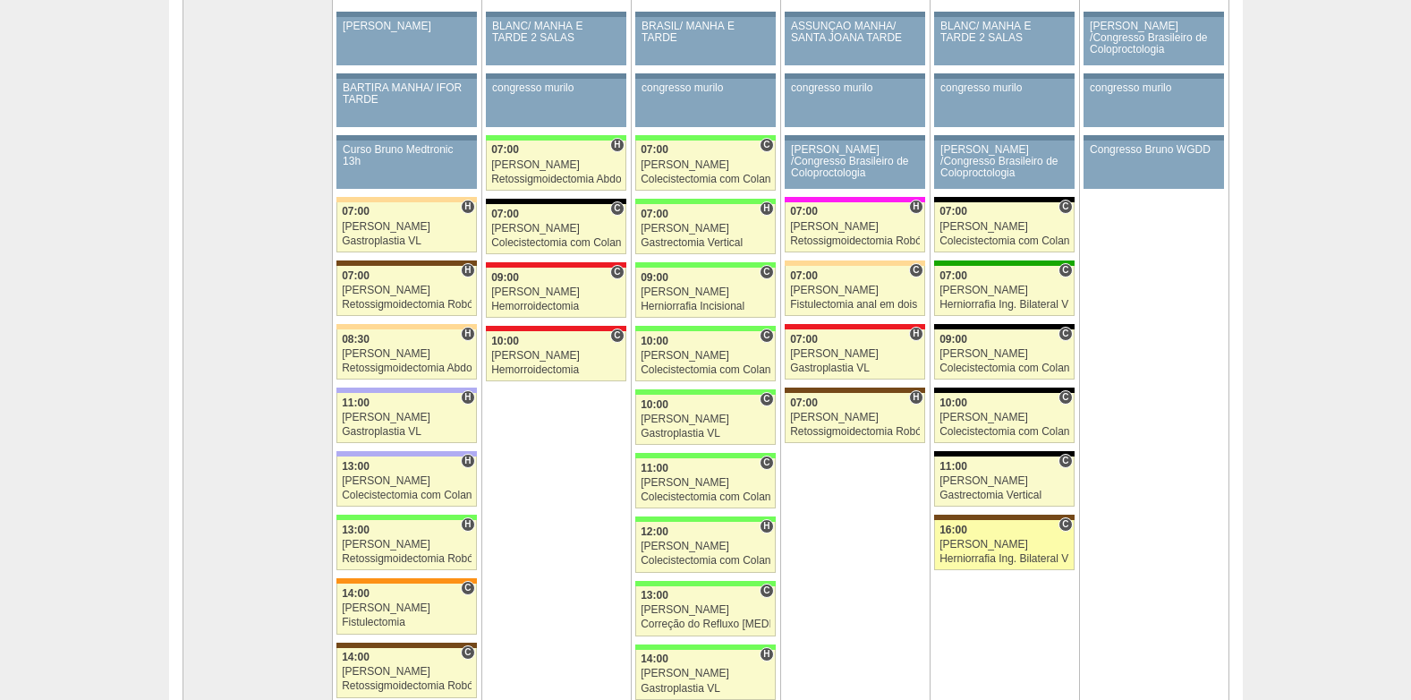
click at [994, 540] on div "[PERSON_NAME]" at bounding box center [1004, 545] width 130 height 12
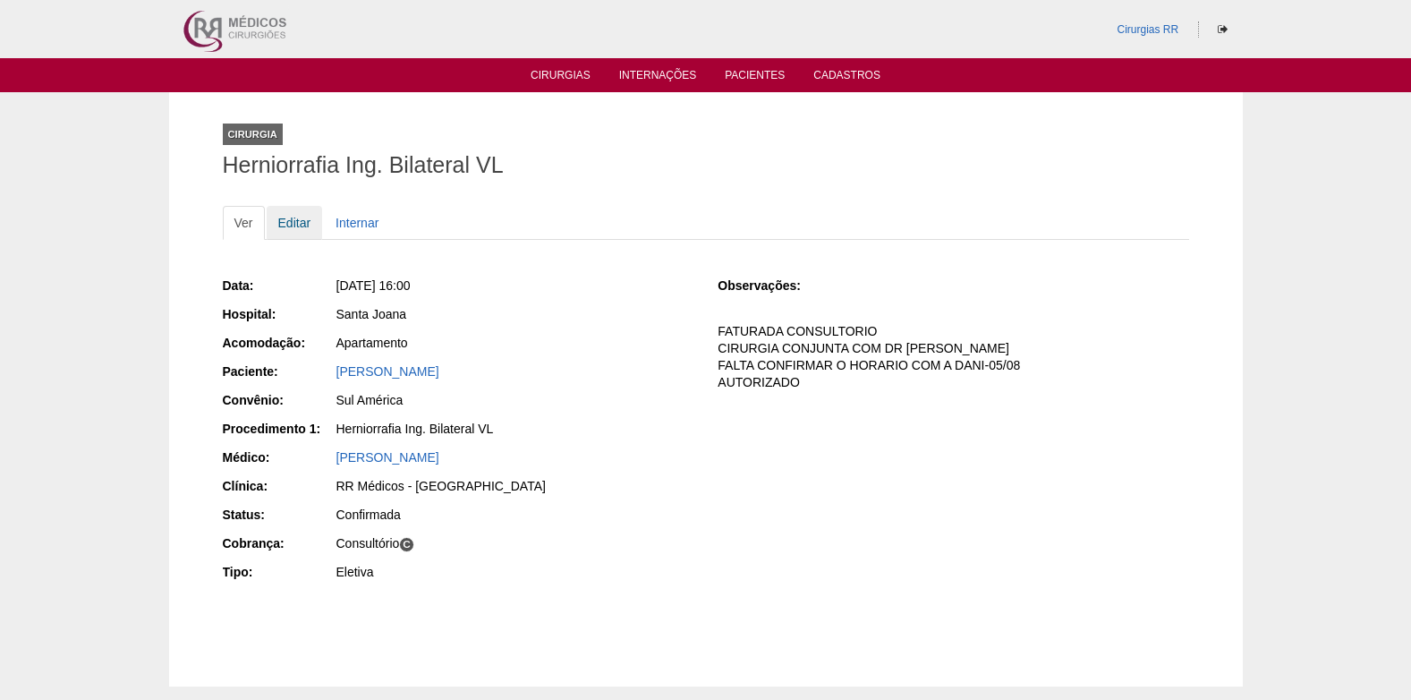
click at [300, 220] on link "Editar" at bounding box center [295, 223] width 56 height 34
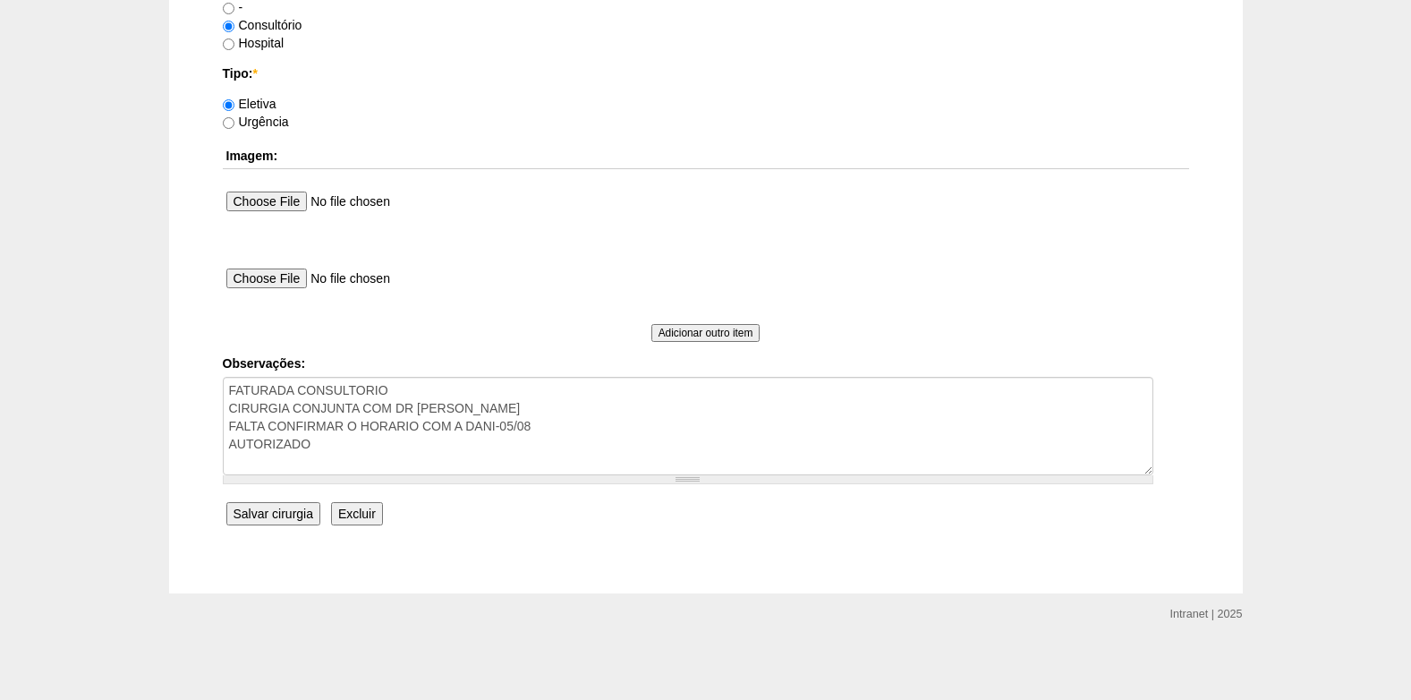
scroll to position [1606, 0]
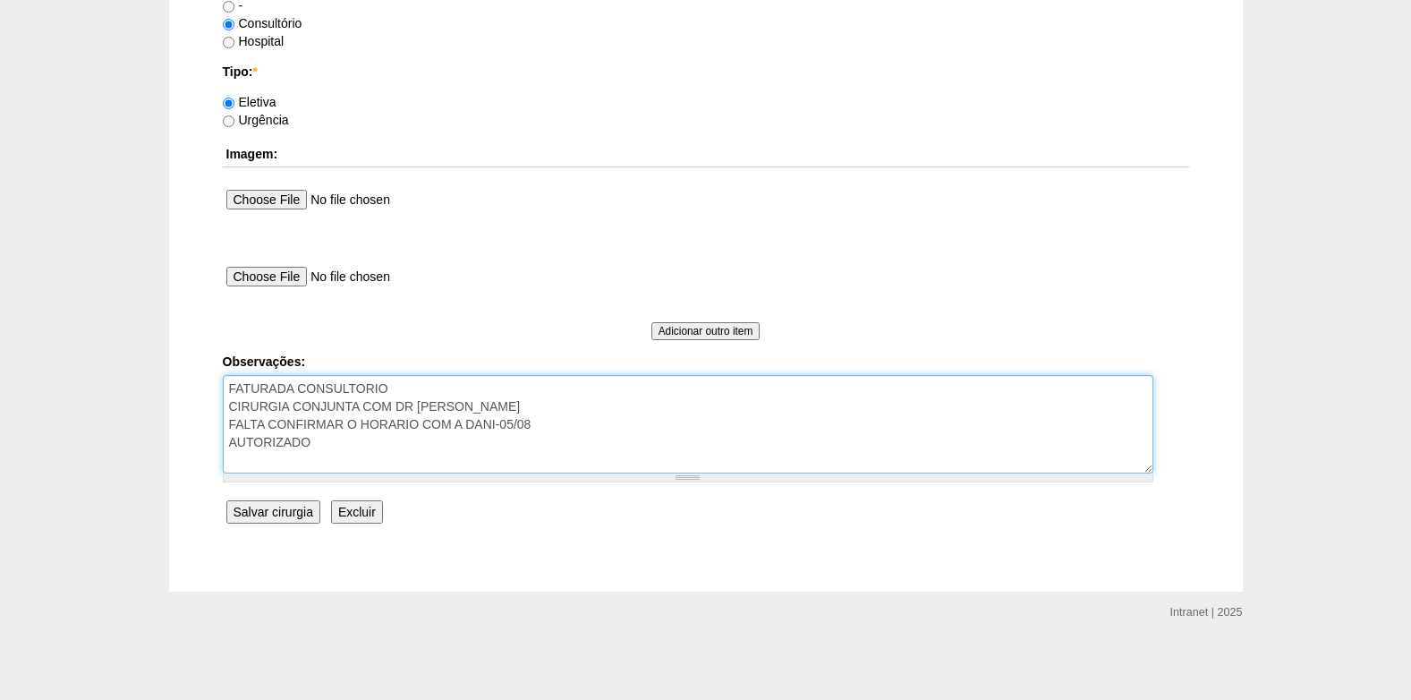
click at [386, 435] on textarea "FATURADA CONSULTORIO CIRURGIA CONJUNTA COM DR [PERSON_NAME] FALTA CONFIRMAR O H…" at bounding box center [688, 424] width 930 height 98
click at [372, 448] on textarea "FATURADA CONSULTORIO CIRURGIA CONJUNTA COM DR [PERSON_NAME] FALTA CONFIRMAR O H…" at bounding box center [688, 424] width 930 height 98
type textarea "FATURADA CONSULTORIO CIRURGIA CONJUNTA COM DR [PERSON_NAME] FALTA CONFIRMAR O H…"
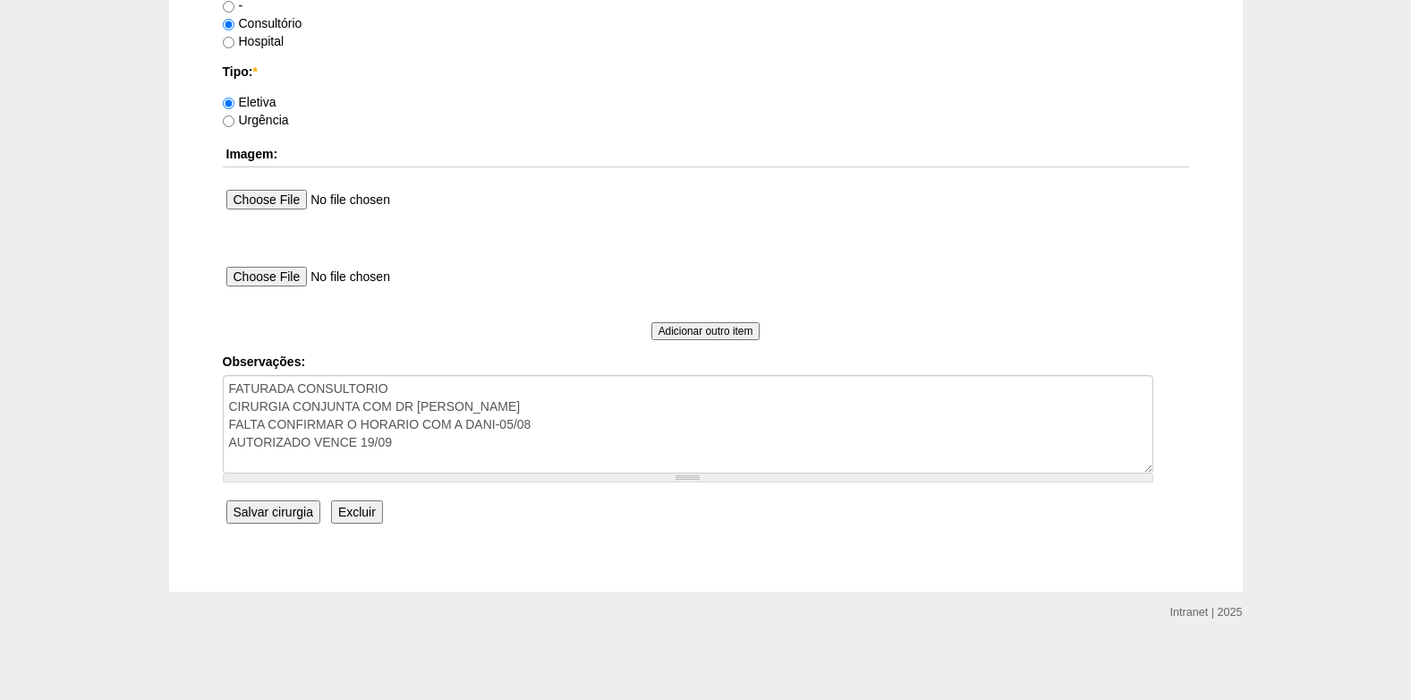
click at [276, 517] on input "Salvar cirurgia" at bounding box center [273, 511] width 94 height 23
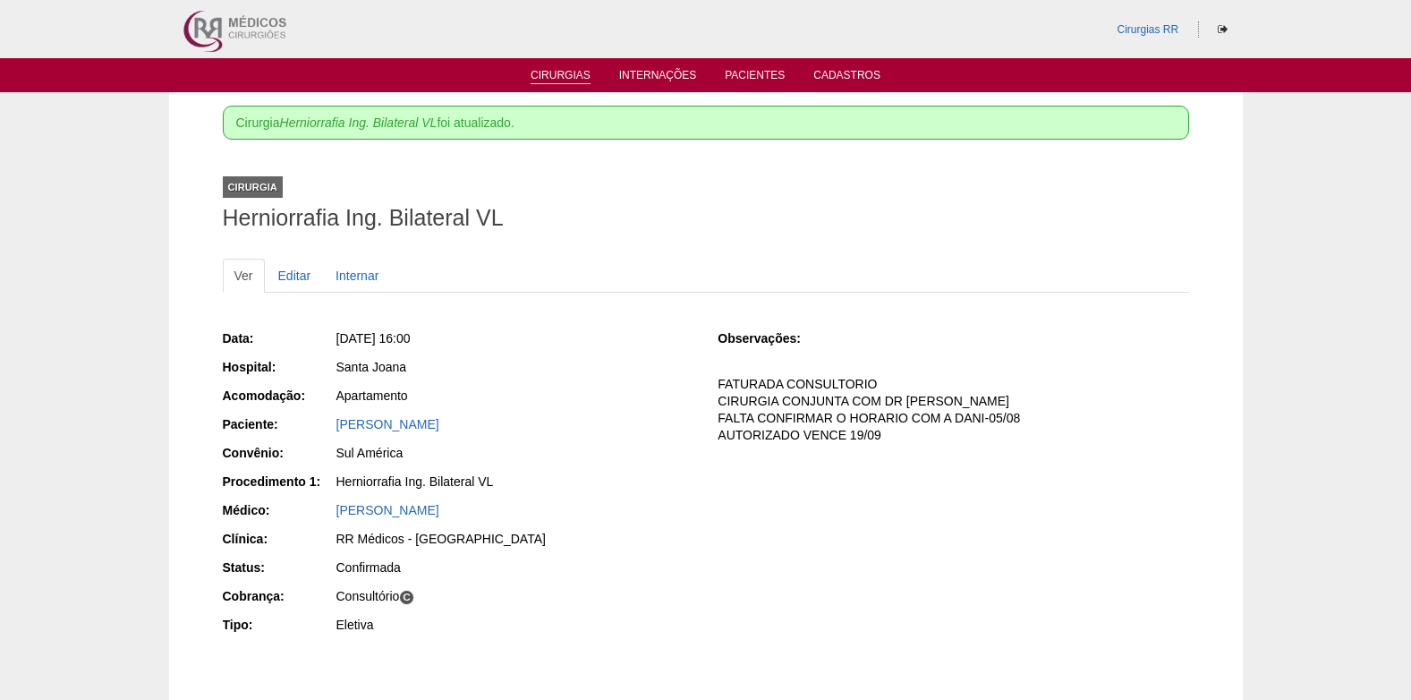
click at [566, 67] on li "Cirurgias" at bounding box center [560, 74] width 85 height 14
click at [571, 71] on link "Cirurgias" at bounding box center [561, 76] width 60 height 15
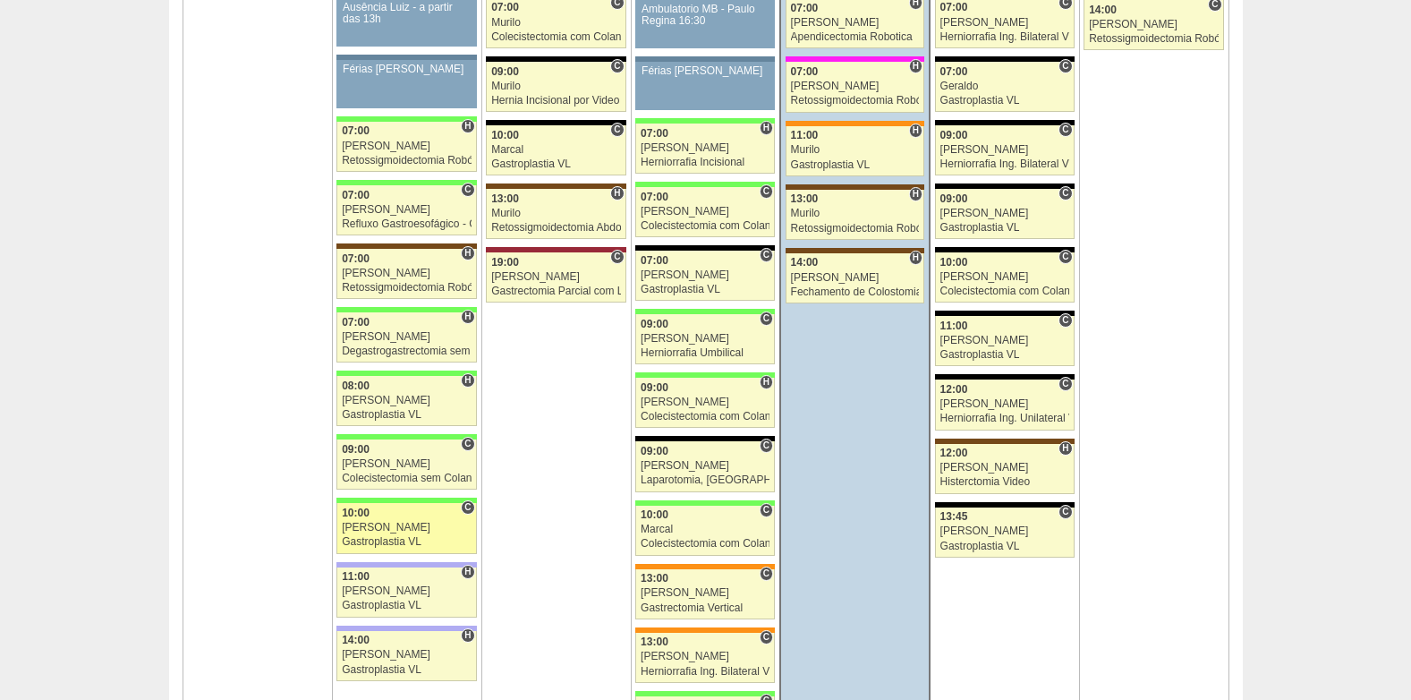
scroll to position [3042, 0]
